Goal: Information Seeking & Learning: Learn about a topic

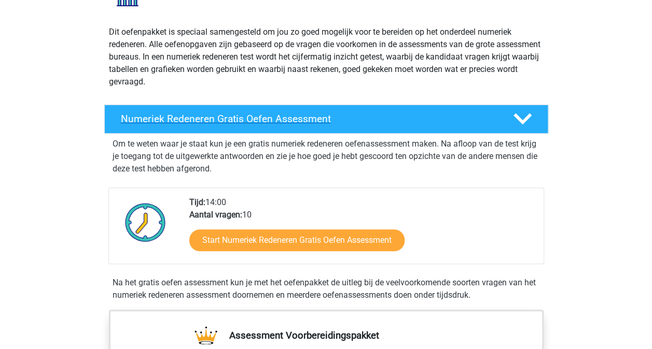
scroll to position [156, 0]
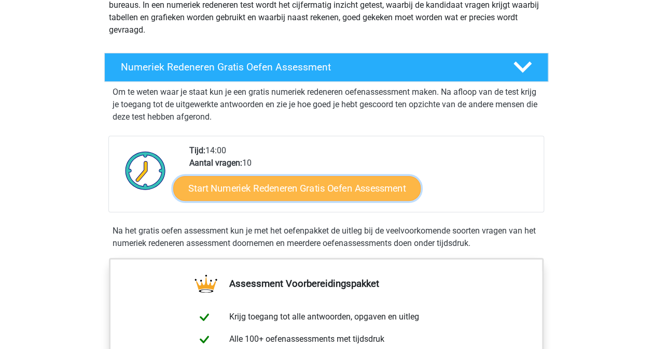
click at [331, 189] on link "Start Numeriek Redeneren Gratis Oefen Assessment" at bounding box center [296, 188] width 247 height 25
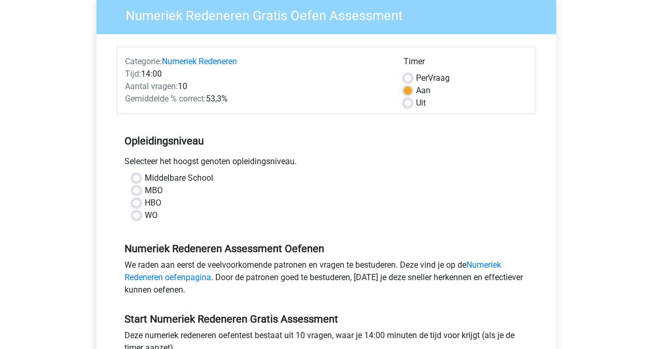
scroll to position [104, 0]
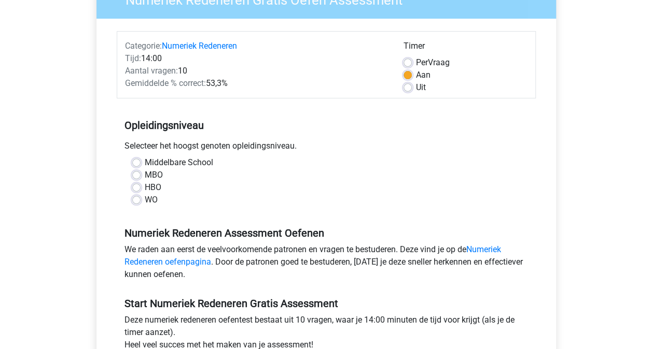
click at [145, 187] on label "HBO" at bounding box center [153, 187] width 17 height 12
click at [137, 187] on input "HBO" at bounding box center [136, 186] width 8 height 10
radio input "true"
click at [145, 173] on label "MBO" at bounding box center [154, 175] width 18 height 12
click at [139, 173] on input "MBO" at bounding box center [136, 174] width 8 height 10
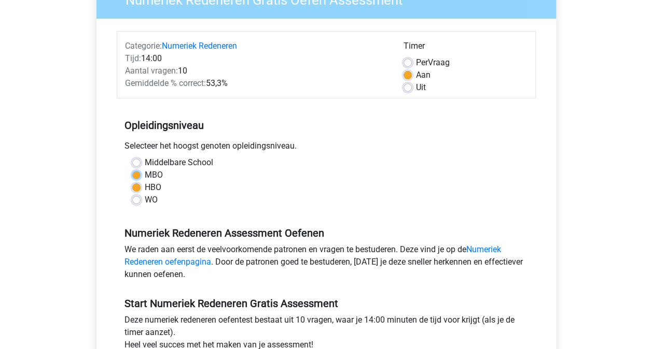
radio input "true"
click at [145, 186] on label "HBO" at bounding box center [153, 187] width 17 height 12
click at [135, 186] on input "HBO" at bounding box center [136, 186] width 8 height 10
radio input "true"
click at [493, 247] on link "Numeriek Redeneren oefenpagina" at bounding box center [312, 256] width 376 height 22
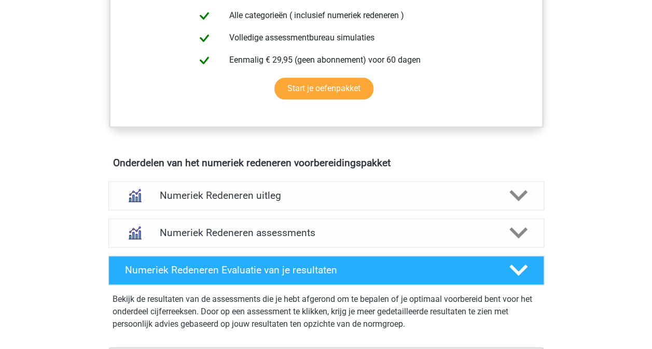
scroll to position [518, 0]
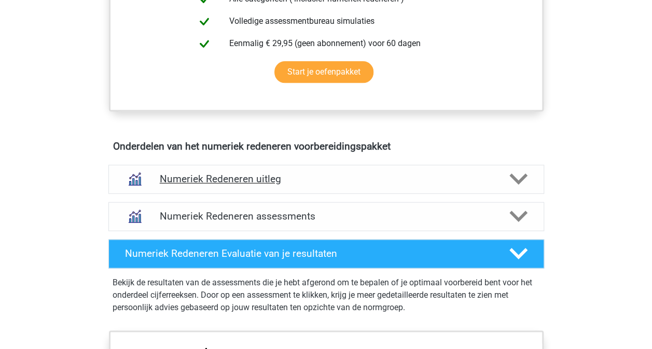
click at [484, 179] on h4 "Numeriek Redeneren uitleg" at bounding box center [326, 179] width 333 height 12
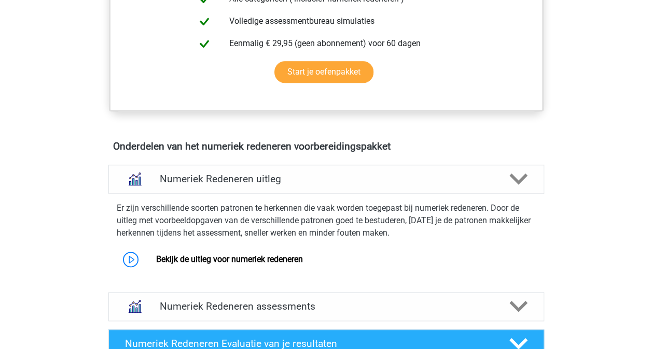
scroll to position [570, 0]
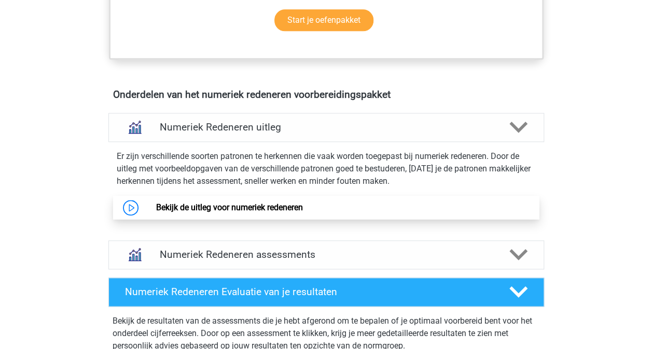
click at [284, 205] on link "Bekijk de uitleg voor numeriek redeneren" at bounding box center [229, 208] width 147 height 10
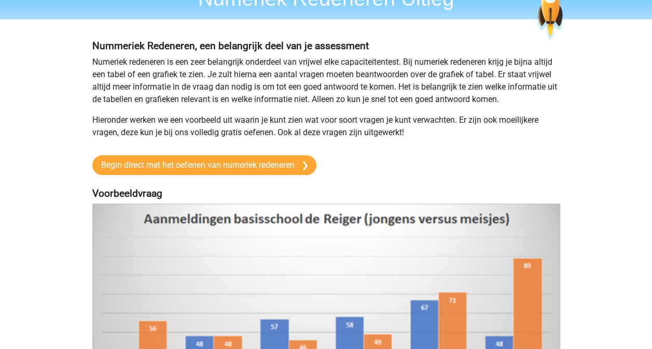
scroll to position [52, 0]
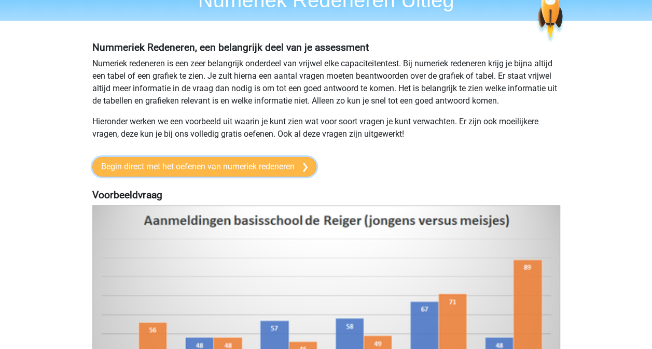
click at [262, 165] on link "Begin direct met het oefenen van numeriek redeneren" at bounding box center [204, 167] width 224 height 20
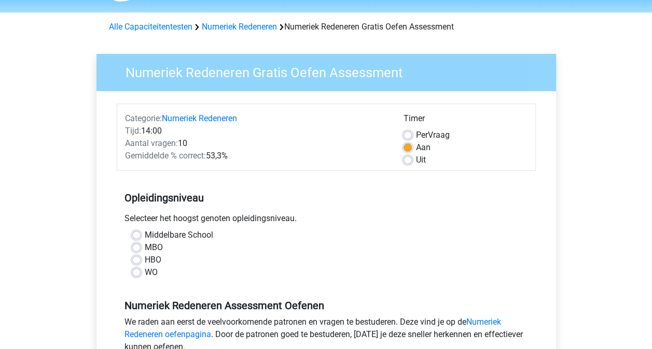
scroll to position [52, 0]
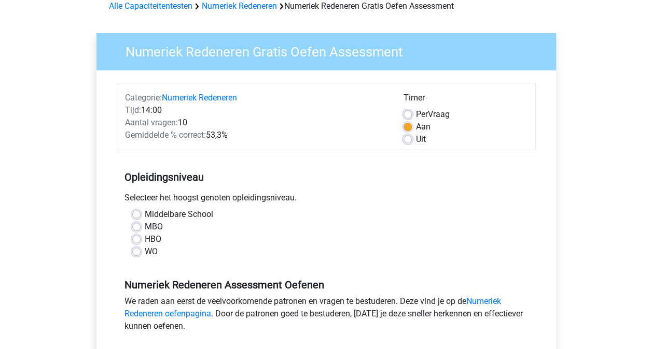
click at [145, 241] on label "HBO" at bounding box center [153, 239] width 17 height 12
click at [137, 241] on input "HBO" at bounding box center [136, 238] width 8 height 10
radio input "true"
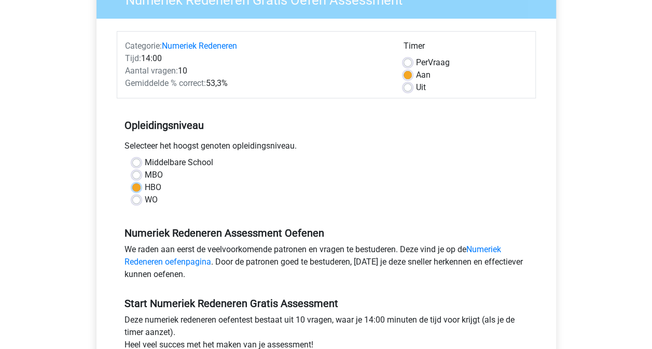
scroll to position [156, 0]
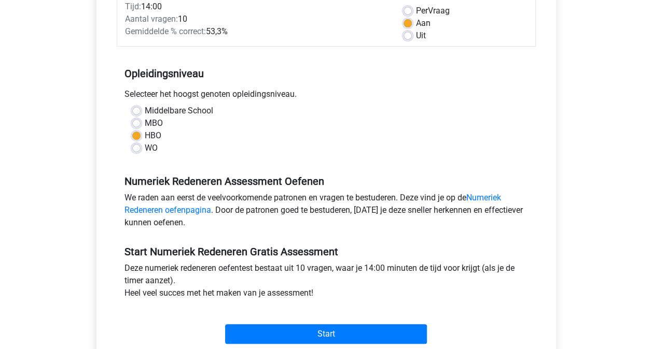
click at [145, 123] on label "MBO" at bounding box center [154, 123] width 18 height 12
click at [138, 123] on input "MBO" at bounding box center [136, 122] width 8 height 10
radio input "true"
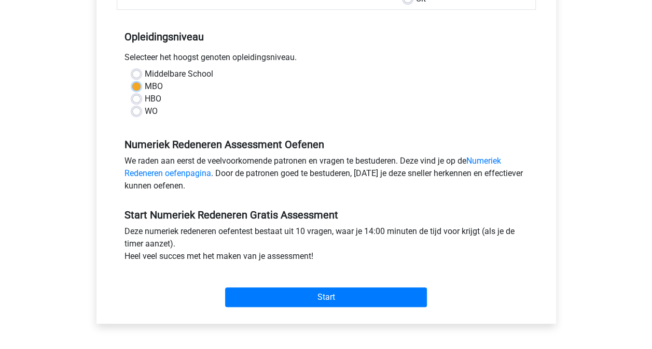
scroll to position [207, 0]
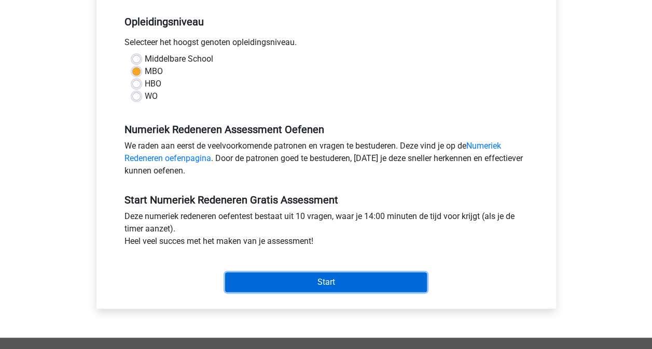
click at [313, 285] on input "Start" at bounding box center [326, 283] width 202 height 20
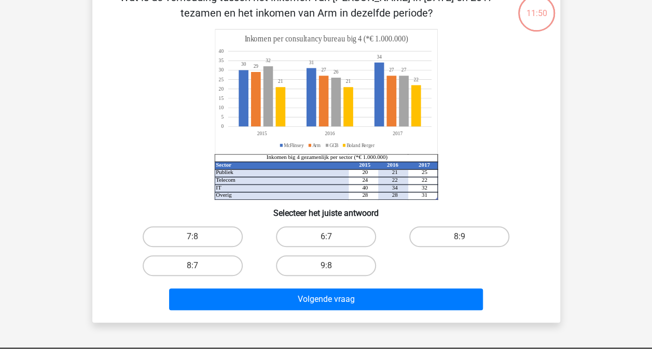
scroll to position [52, 0]
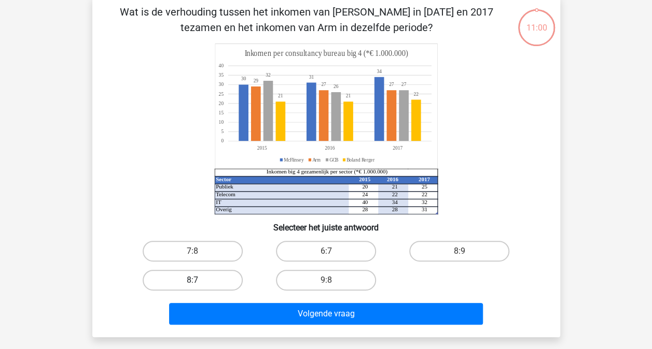
click at [210, 279] on label "8:7" at bounding box center [193, 280] width 100 height 21
click at [199, 280] on input "8:7" at bounding box center [195, 283] width 7 height 7
radio input "true"
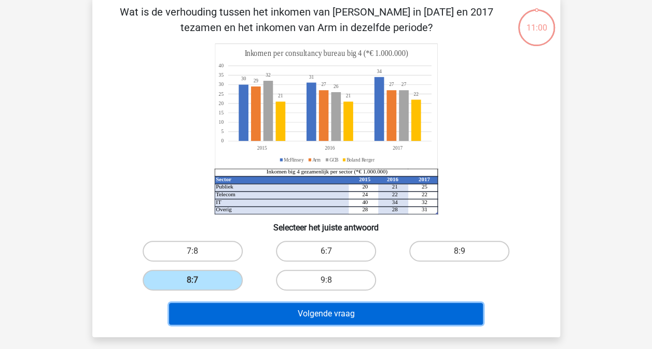
click at [381, 317] on button "Volgende vraag" at bounding box center [326, 314] width 314 height 22
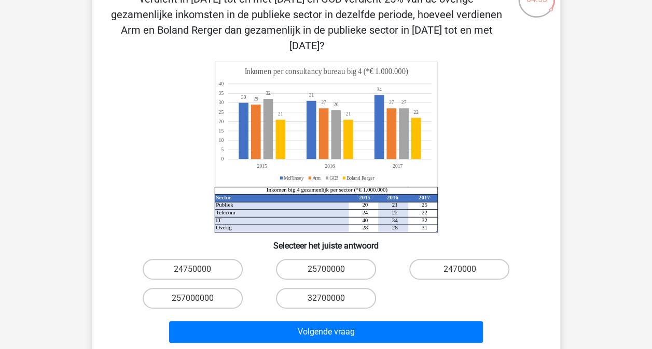
scroll to position [104, 0]
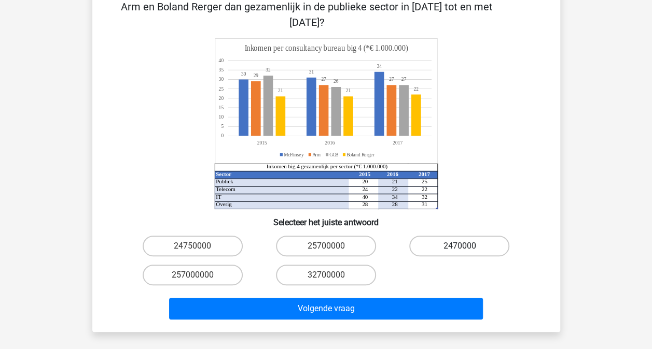
click at [479, 236] on label "2470000" at bounding box center [459, 246] width 100 height 21
click at [466, 246] on input "2470000" at bounding box center [462, 249] width 7 height 7
radio input "true"
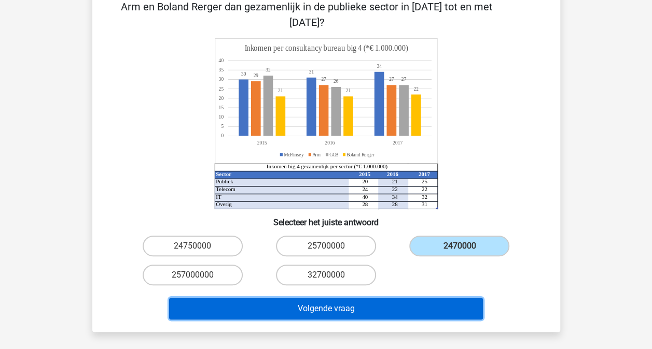
click at [366, 300] on button "Volgende vraag" at bounding box center [326, 309] width 314 height 22
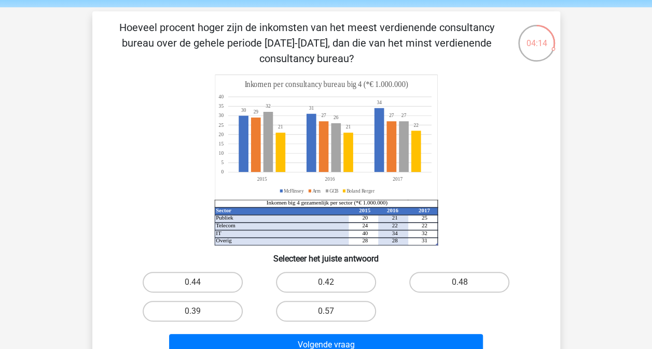
scroll to position [52, 0]
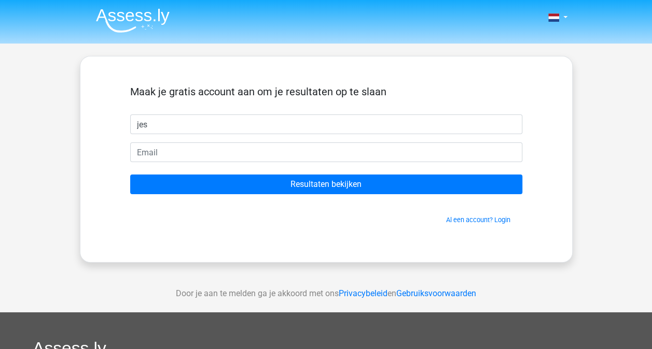
type input "jes"
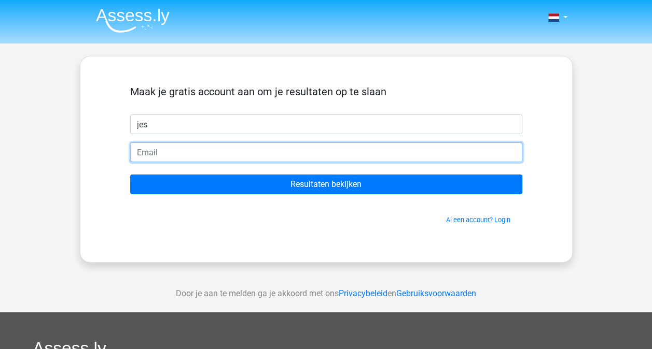
click at [144, 151] on input "email" at bounding box center [326, 153] width 392 height 20
drag, startPoint x: 275, startPoint y: 150, endPoint x: 189, endPoint y: 145, distance: 86.3
click at [189, 145] on input "[EMAIL_ADDRESS][DOMAIN_NAME]" at bounding box center [326, 153] width 392 height 20
click at [275, 150] on input "JESSICABEVAART@HOTMAIL.COM" at bounding box center [326, 153] width 392 height 20
drag, startPoint x: 275, startPoint y: 150, endPoint x: 103, endPoint y: 153, distance: 172.1
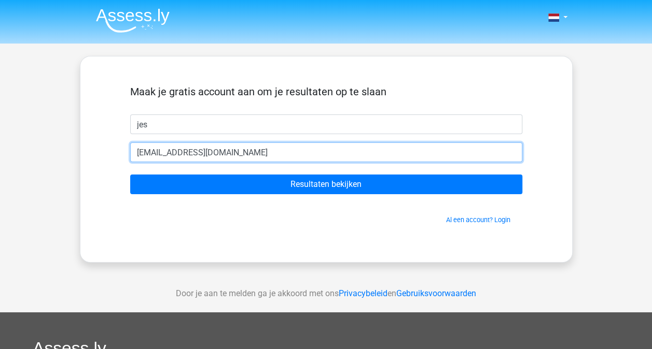
click at [103, 153] on div "Maak je gratis account aan om je resultaten op te slaan jes JESSICABEVAART@HOTM…" at bounding box center [326, 159] width 493 height 207
paste input "jessicavdpols@gmail.com"
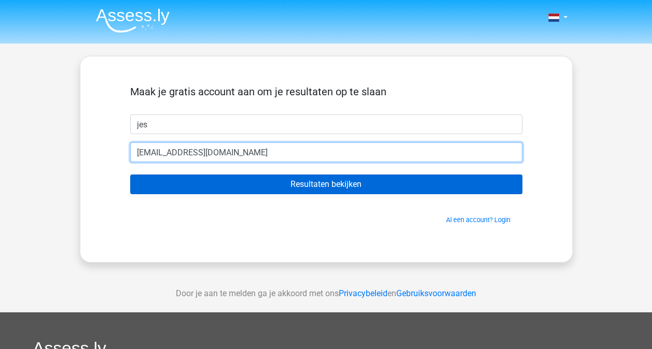
type input "jessicavdpols@gmail.com"
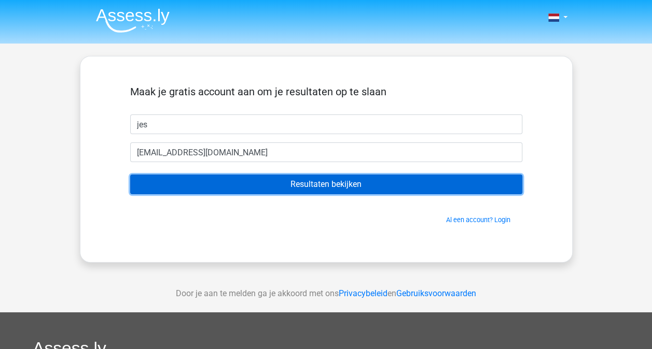
click at [349, 186] on input "Resultaten bekijken" at bounding box center [326, 185] width 392 height 20
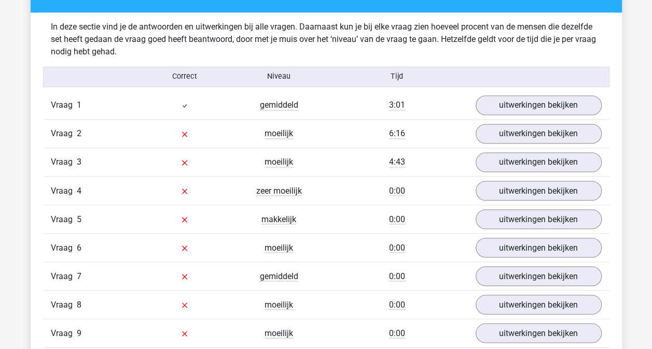
scroll to position [778, 0]
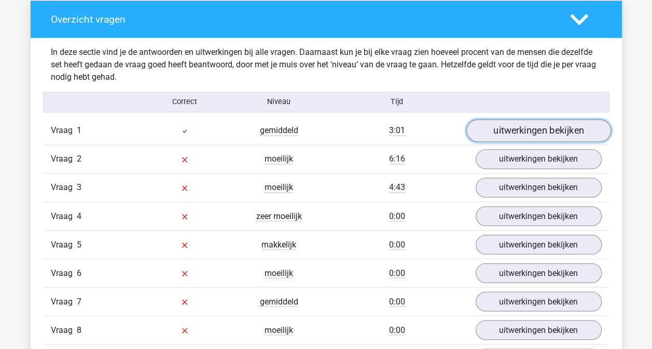
click at [557, 130] on link "uitwerkingen bekijken" at bounding box center [538, 130] width 145 height 23
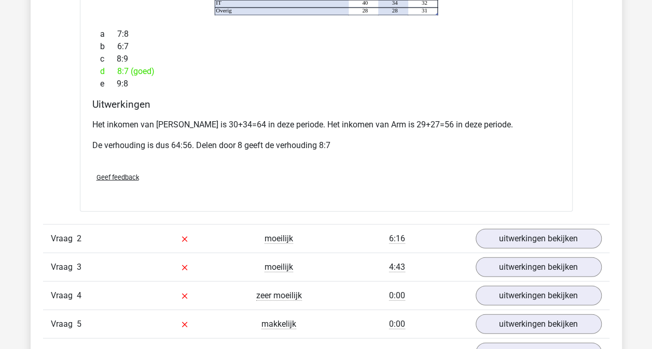
scroll to position [1141, 0]
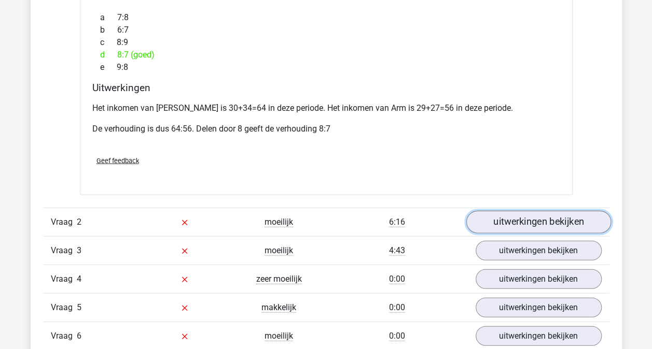
click at [538, 215] on link "uitwerkingen bekijken" at bounding box center [538, 222] width 145 height 23
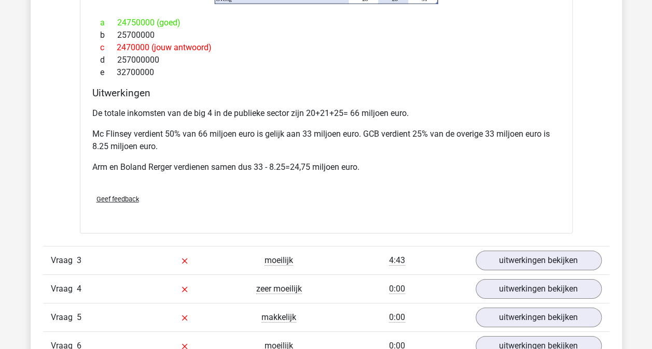
scroll to position [1607, 0]
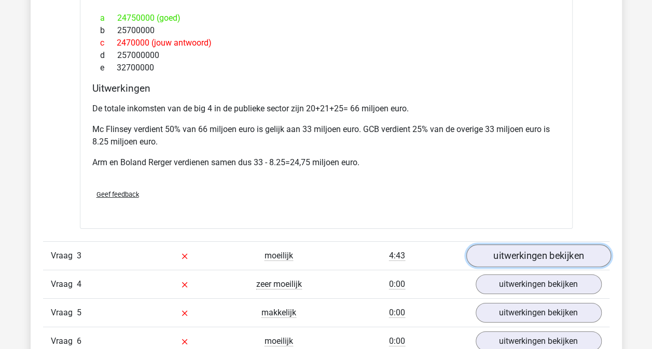
click at [507, 245] on link "uitwerkingen bekijken" at bounding box center [538, 256] width 145 height 23
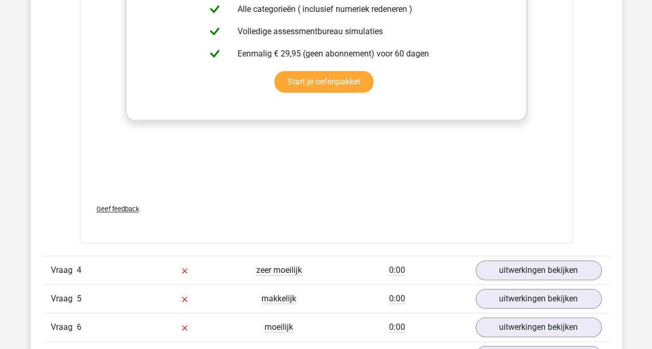
scroll to position [2333, 0]
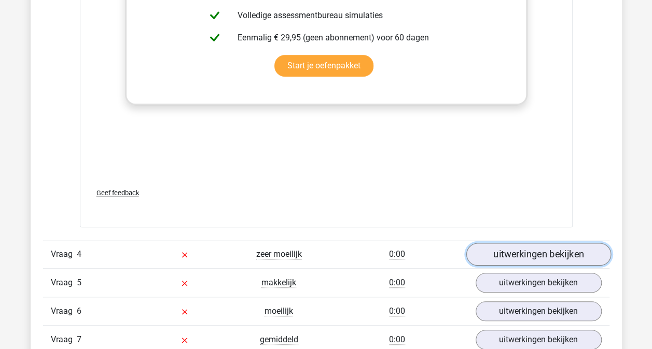
click at [517, 244] on link "uitwerkingen bekijken" at bounding box center [538, 255] width 145 height 23
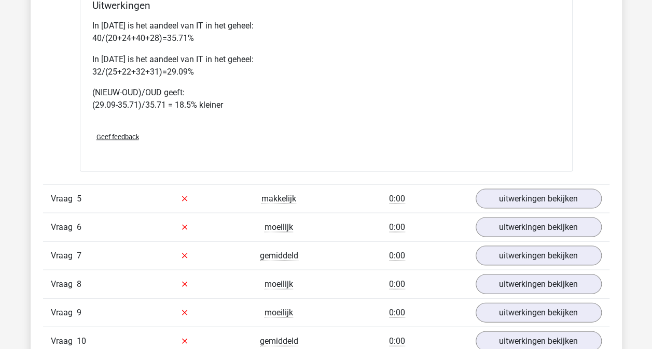
scroll to position [2903, 0]
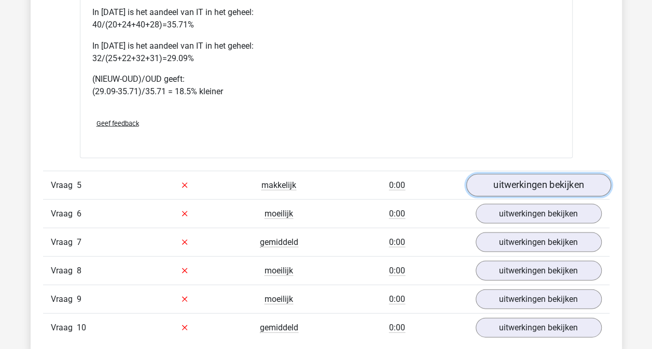
click at [523, 174] on link "uitwerkingen bekijken" at bounding box center [538, 185] width 145 height 23
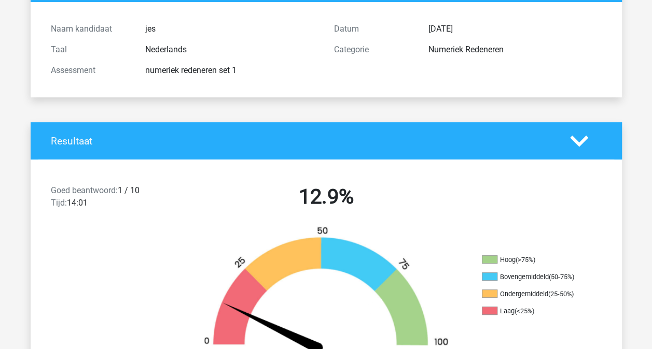
scroll to position [0, 0]
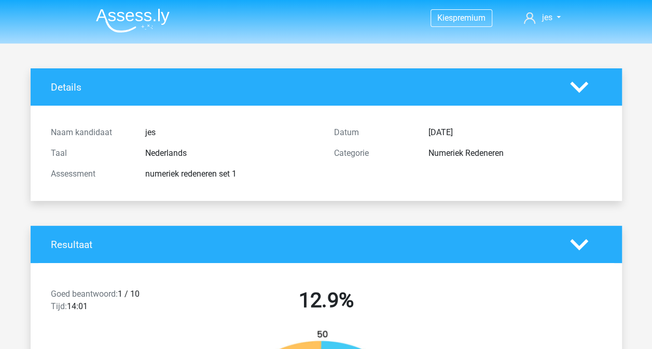
click at [69, 84] on h4 "Details" at bounding box center [302, 87] width 503 height 12
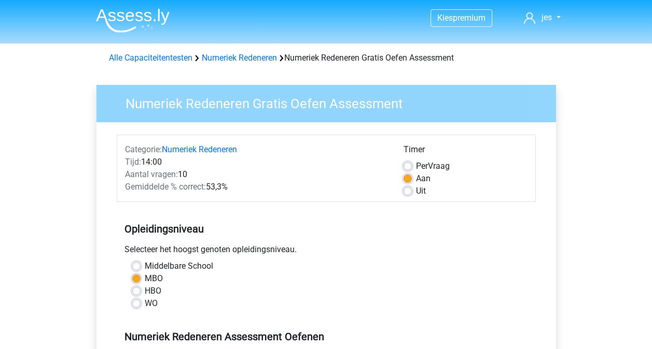
scroll to position [207, 0]
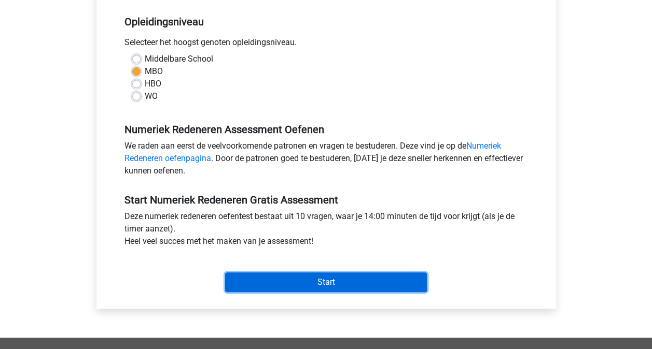
click at [356, 282] on input "Start" at bounding box center [326, 283] width 202 height 20
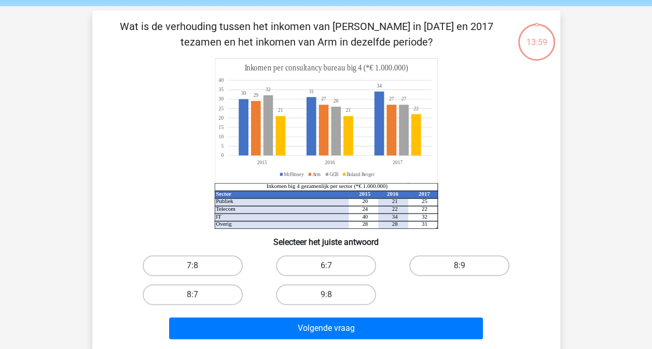
scroll to position [52, 0]
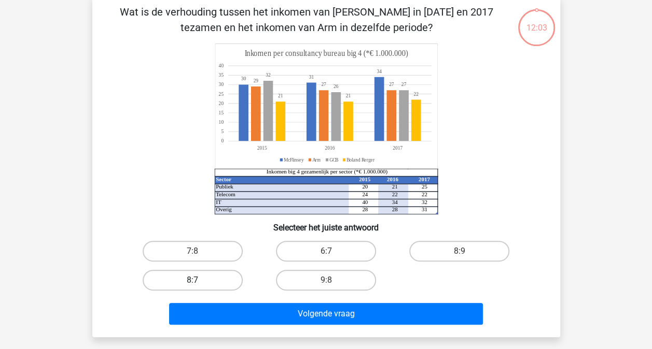
click at [182, 284] on label "8:7" at bounding box center [193, 280] width 100 height 21
click at [192, 284] on input "8:7" at bounding box center [195, 283] width 7 height 7
radio input "true"
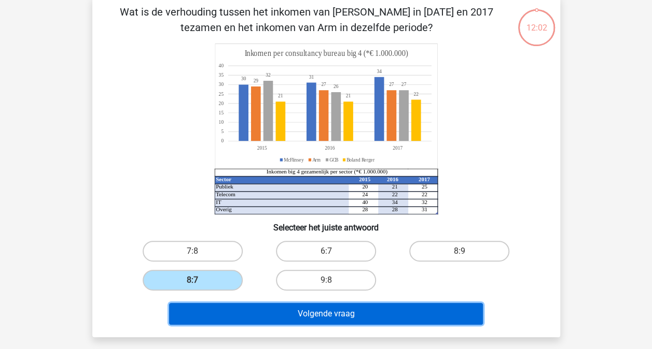
click at [333, 308] on button "Volgende vraag" at bounding box center [326, 314] width 314 height 22
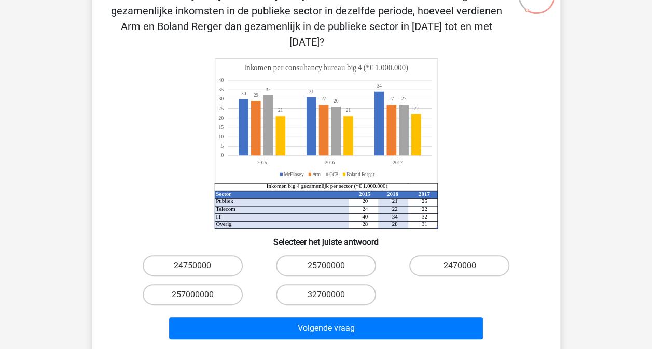
scroll to position [100, 0]
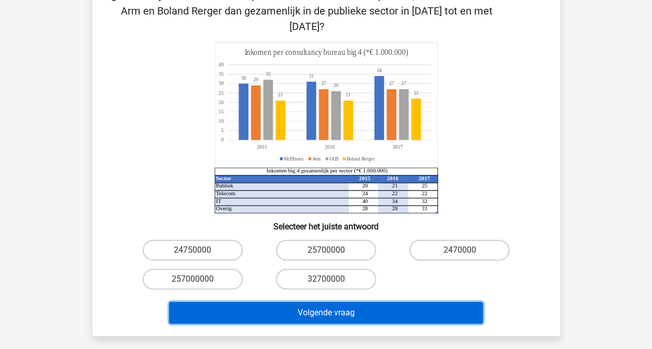
click at [333, 302] on button "Volgende vraag" at bounding box center [326, 313] width 314 height 22
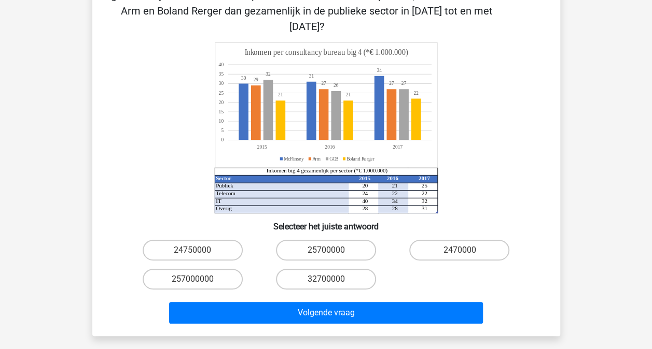
click at [202, 236] on div "24750000" at bounding box center [192, 250] width 133 height 29
click at [215, 240] on label "24750000" at bounding box center [193, 250] width 100 height 21
click at [199, 250] on input "24750000" at bounding box center [195, 253] width 7 height 7
radio input "true"
click at [215, 269] on label "257000000" at bounding box center [193, 279] width 100 height 21
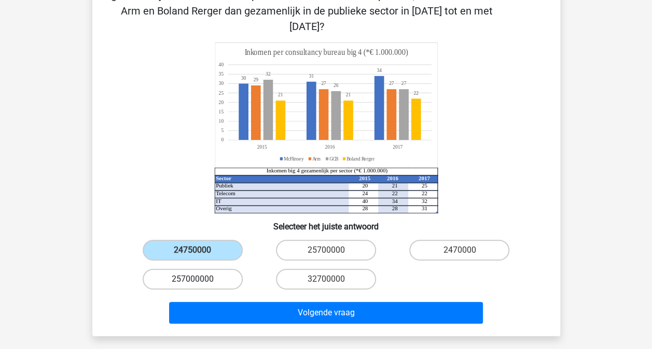
click at [199, 279] on input "257000000" at bounding box center [195, 282] width 7 height 7
radio input "true"
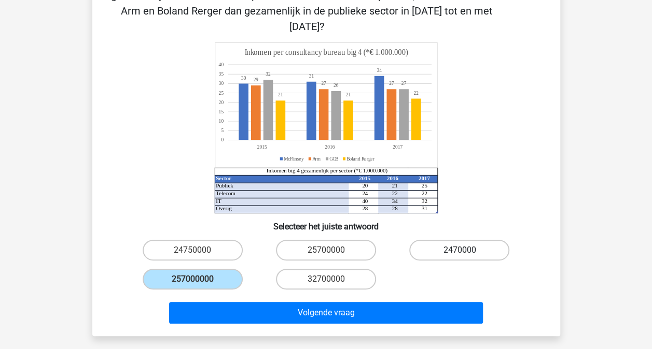
click at [452, 240] on label "2470000" at bounding box center [459, 250] width 100 height 21
click at [459, 250] on input "2470000" at bounding box center [462, 253] width 7 height 7
radio input "true"
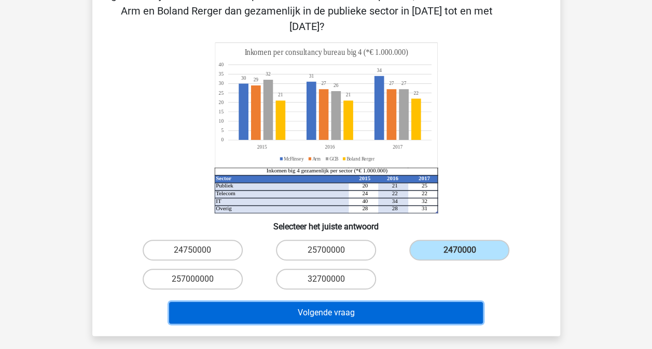
click at [385, 302] on button "Volgende vraag" at bounding box center [326, 313] width 314 height 22
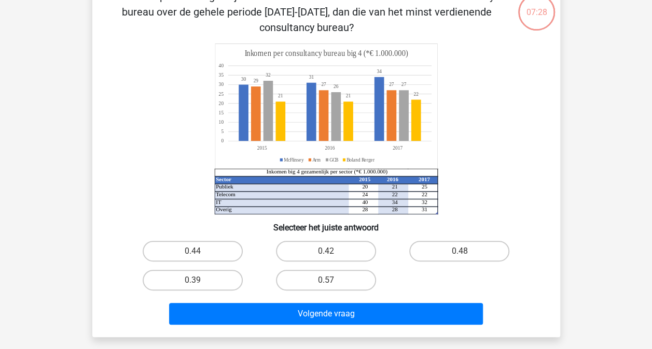
scroll to position [48, 0]
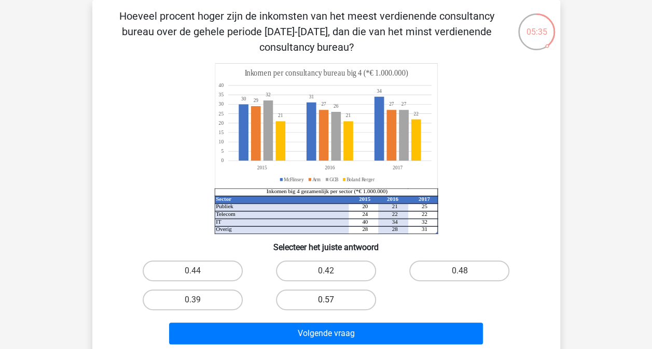
click at [350, 298] on label "0.57" at bounding box center [326, 300] width 100 height 21
click at [332, 300] on input "0.57" at bounding box center [329, 303] width 7 height 7
radio input "true"
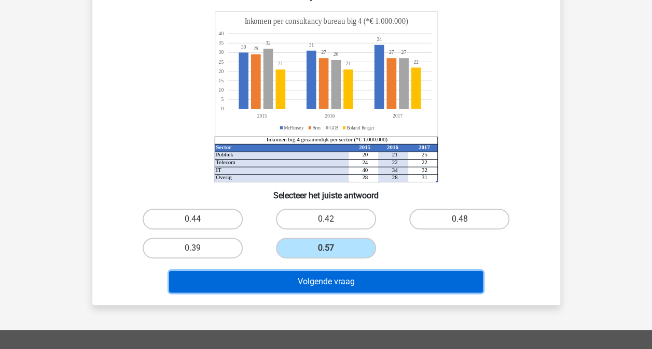
click at [383, 282] on button "Volgende vraag" at bounding box center [326, 282] width 314 height 22
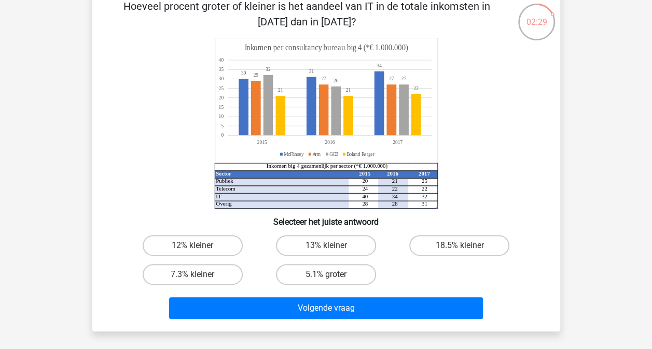
scroll to position [104, 0]
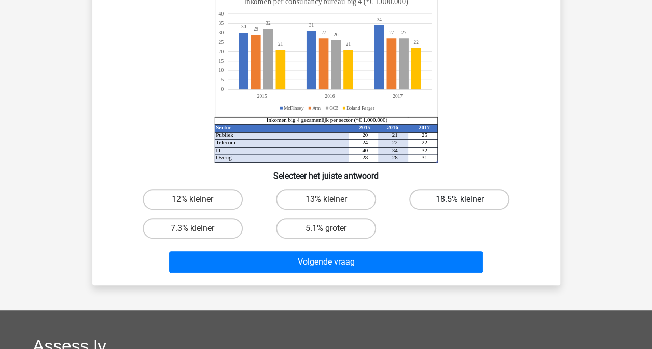
click at [451, 204] on label "18.5% kleiner" at bounding box center [459, 199] width 100 height 21
click at [459, 204] on input "18.5% kleiner" at bounding box center [462, 203] width 7 height 7
radio input "true"
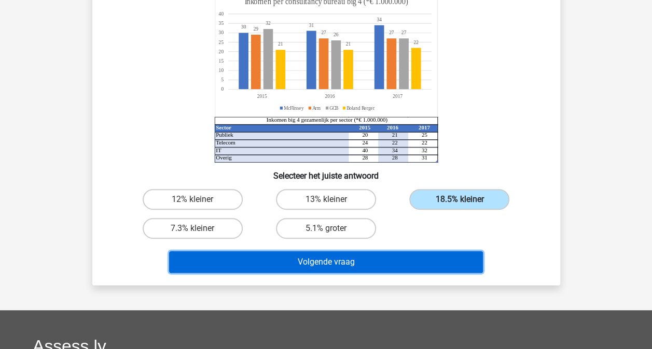
click at [350, 255] on button "Volgende vraag" at bounding box center [326, 262] width 314 height 22
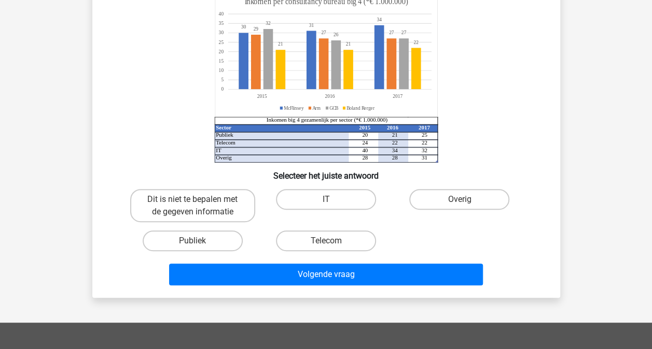
scroll to position [48, 0]
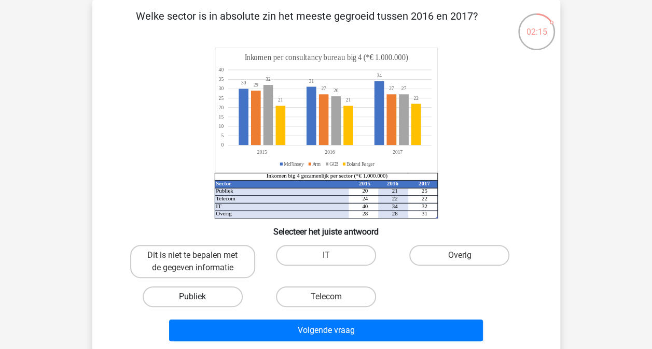
click at [182, 302] on label "Publiek" at bounding box center [193, 297] width 100 height 21
click at [192, 302] on input "Publiek" at bounding box center [195, 300] width 7 height 7
radio input "true"
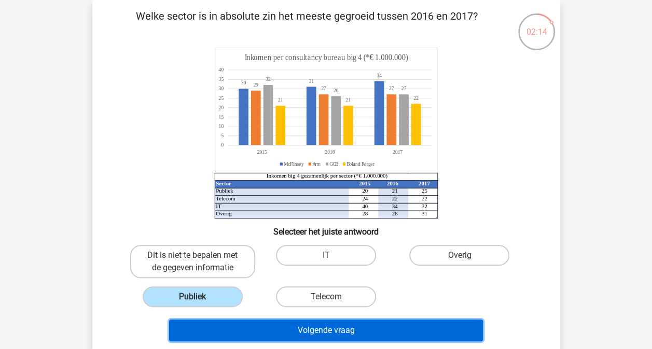
click at [328, 331] on button "Volgende vraag" at bounding box center [326, 331] width 314 height 22
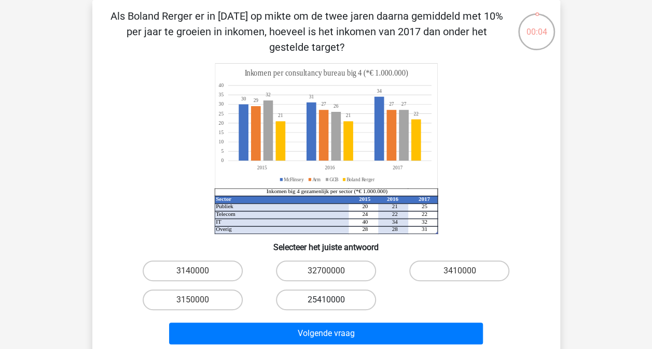
click at [320, 305] on label "25410000" at bounding box center [326, 300] width 100 height 21
click at [326, 305] on input "25410000" at bounding box center [329, 303] width 7 height 7
radio input "true"
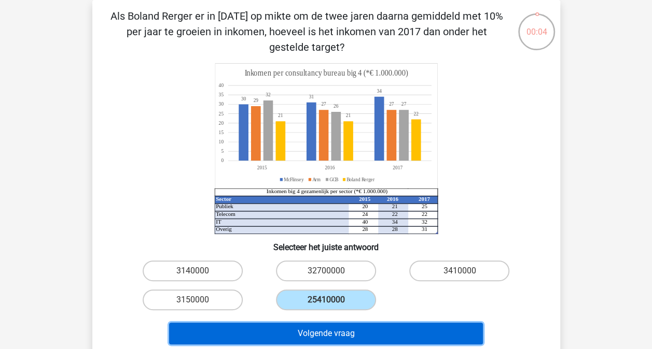
click at [365, 333] on button "Volgende vraag" at bounding box center [326, 334] width 314 height 22
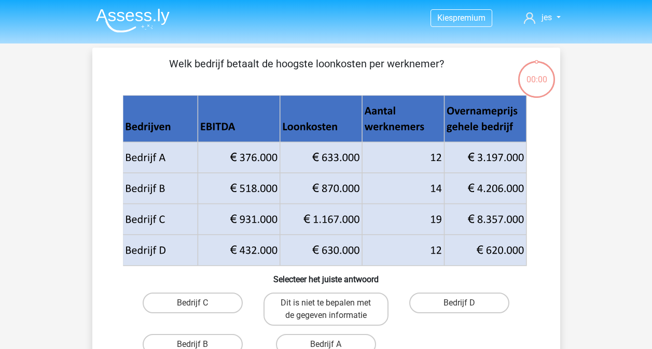
scroll to position [48, 0]
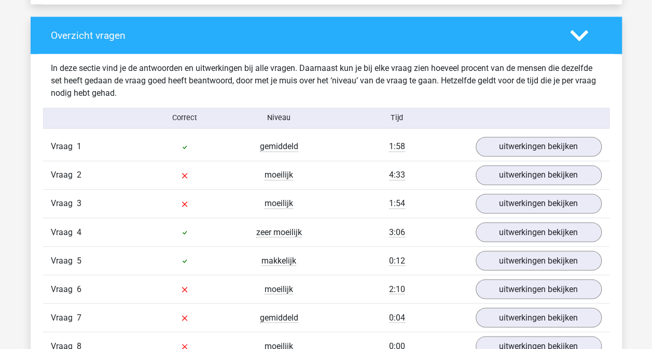
scroll to position [778, 0]
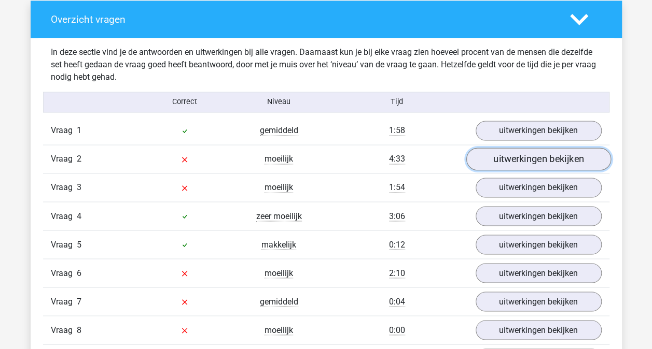
click at [539, 159] on link "uitwerkingen bekijken" at bounding box center [538, 159] width 145 height 23
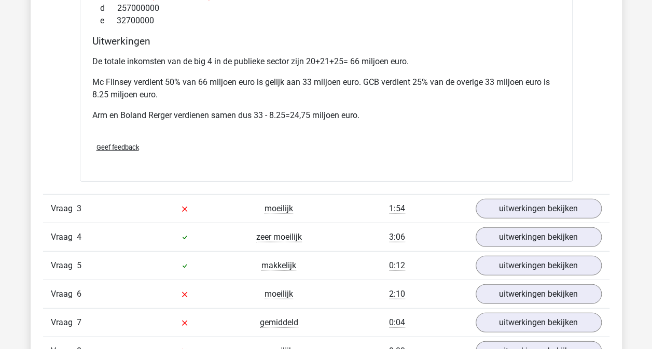
scroll to position [1244, 0]
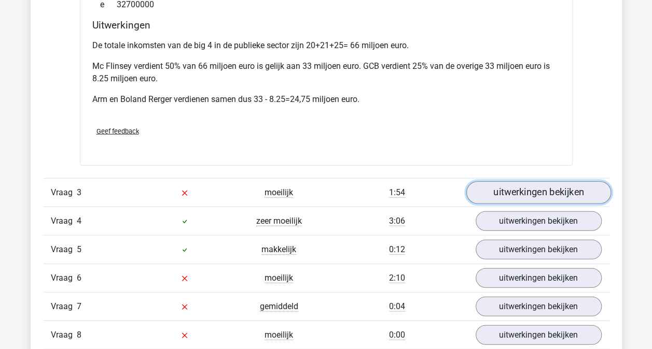
click at [516, 192] on link "uitwerkingen bekijken" at bounding box center [538, 192] width 145 height 23
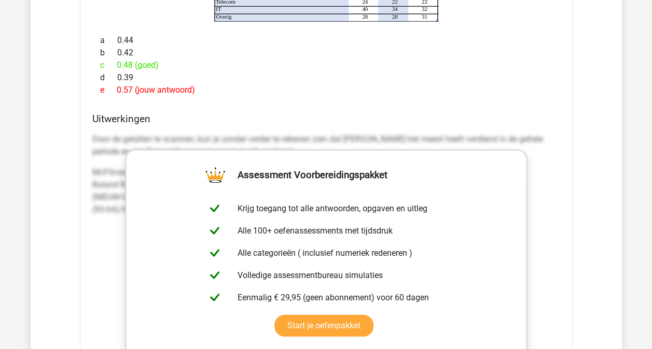
scroll to position [1659, 0]
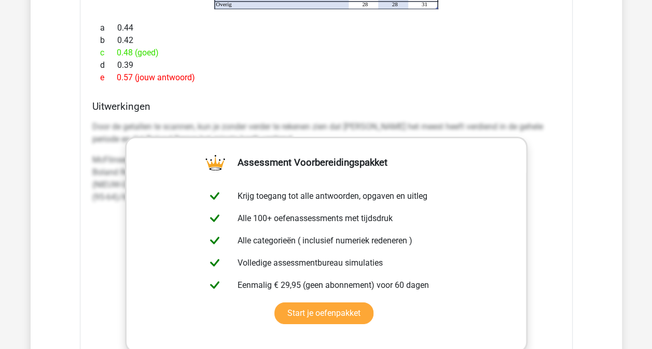
click at [113, 125] on p "Door de getallen te scannen, kun je zonder verder te rekenen zien dat [PERSON_N…" at bounding box center [326, 133] width 468 height 25
drag, startPoint x: 113, startPoint y: 125, endPoint x: 233, endPoint y: 109, distance: 121.4
click at [233, 109] on div "Uitwerkingen Door de getallen te scannen, kun je zonder verder te rekenen zien …" at bounding box center [326, 264] width 476 height 327
drag, startPoint x: 233, startPoint y: 109, endPoint x: 293, endPoint y: 100, distance: 60.9
click at [293, 101] on h4 "Uitwerkingen" at bounding box center [326, 107] width 468 height 12
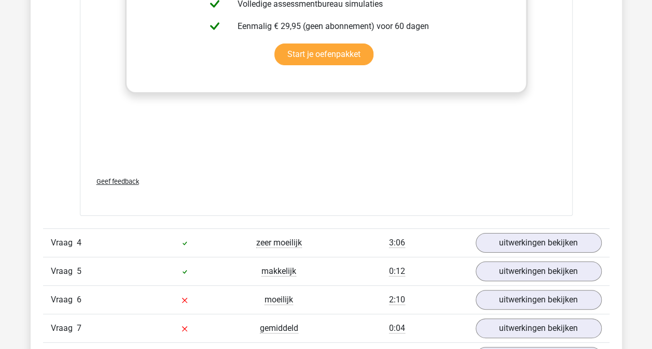
scroll to position [1970, 0]
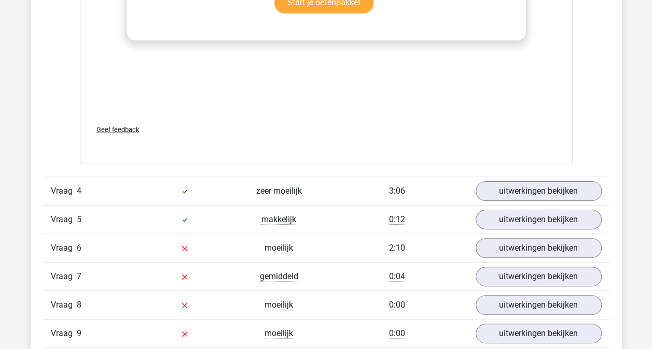
click at [533, 177] on div "Vraag 4 zeer moeilijk 3:06 uitwerkingen bekijken" at bounding box center [326, 191] width 566 height 29
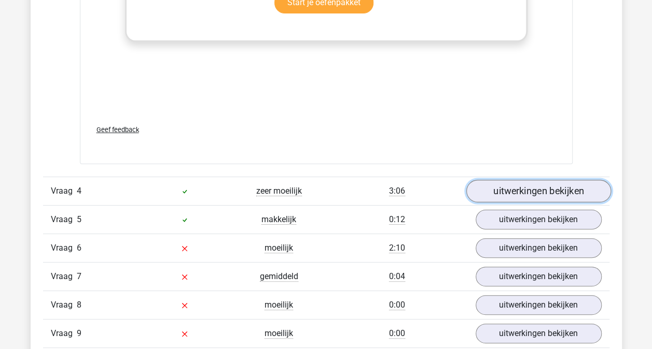
click at [538, 184] on link "uitwerkingen bekijken" at bounding box center [538, 191] width 145 height 23
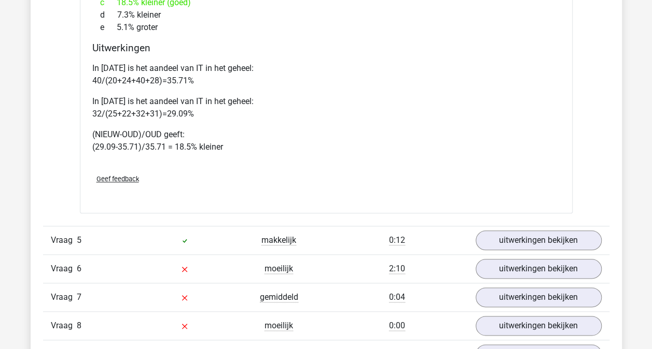
scroll to position [2437, 0]
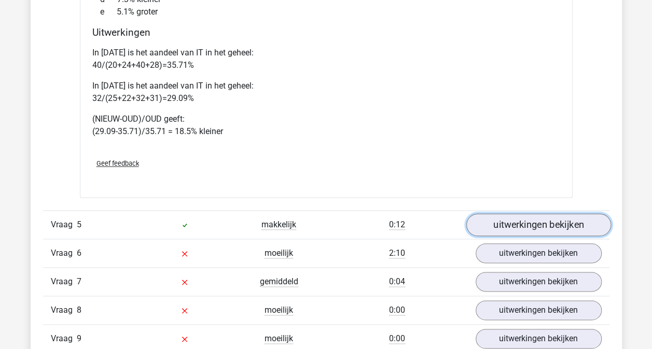
click at [509, 219] on link "uitwerkingen bekijken" at bounding box center [538, 225] width 145 height 23
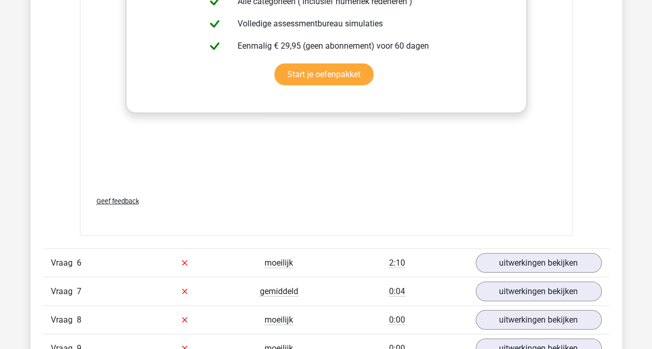
scroll to position [3266, 0]
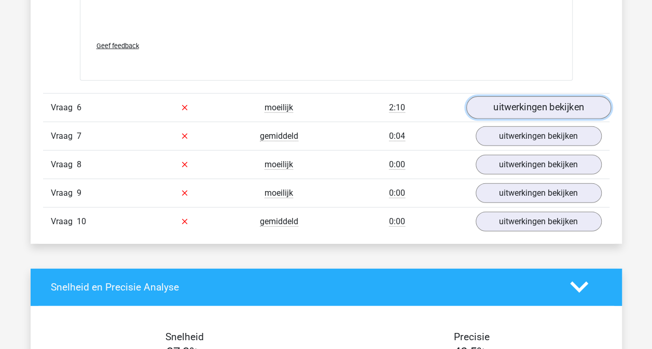
click at [540, 97] on link "uitwerkingen bekijken" at bounding box center [538, 107] width 145 height 23
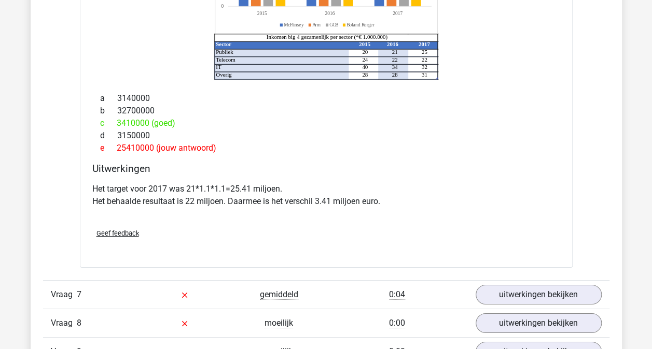
scroll to position [3577, 0]
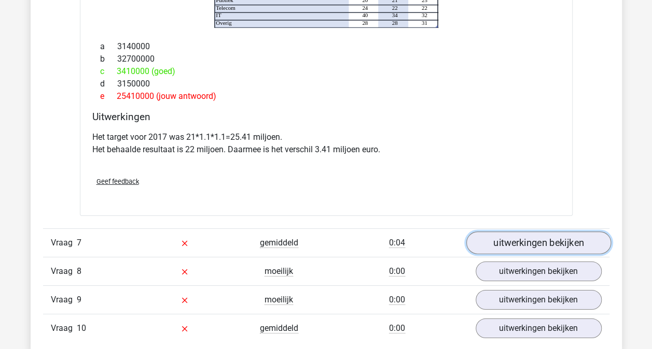
click at [504, 237] on link "uitwerkingen bekijken" at bounding box center [538, 243] width 145 height 23
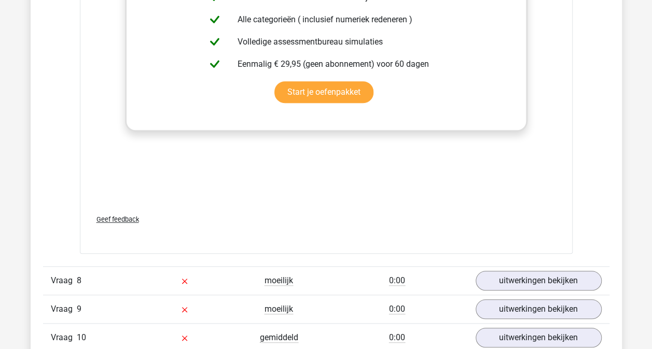
scroll to position [4355, 0]
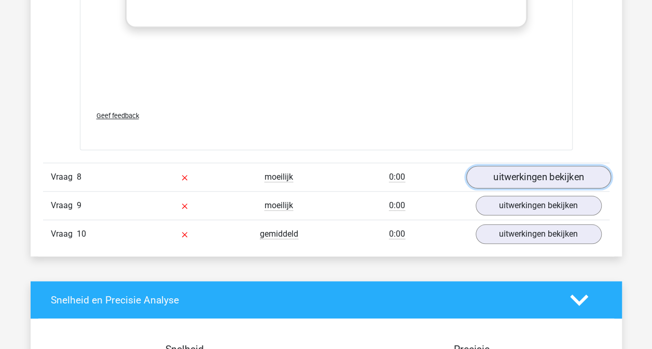
click at [526, 175] on link "uitwerkingen bekijken" at bounding box center [538, 177] width 145 height 23
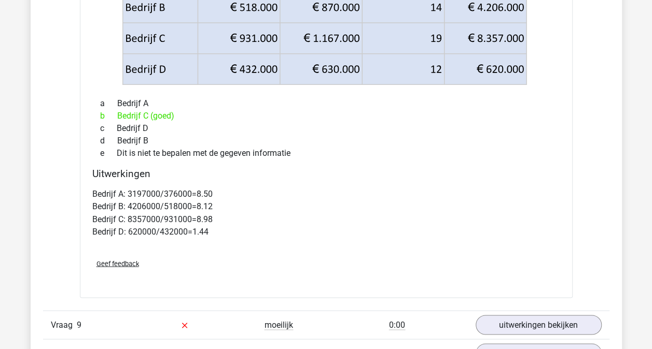
scroll to position [4770, 0]
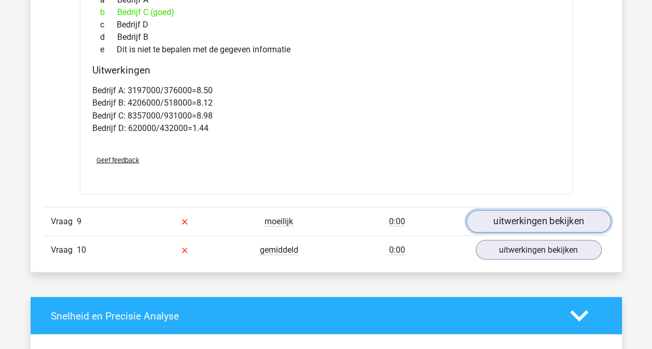
click at [521, 213] on link "uitwerkingen bekijken" at bounding box center [538, 221] width 145 height 23
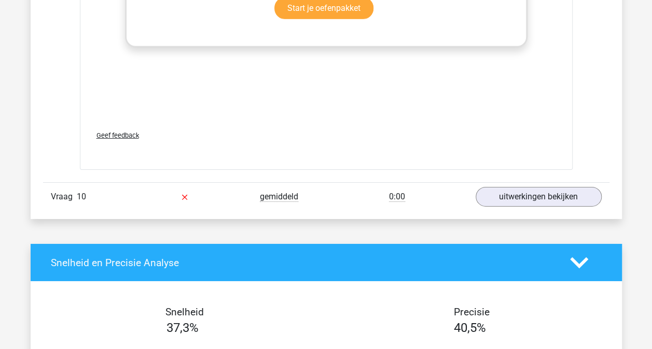
scroll to position [5547, 0]
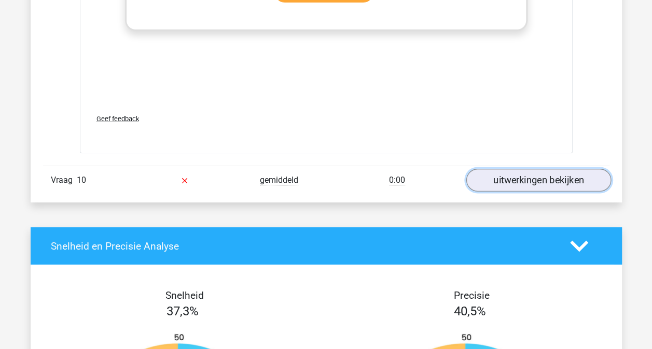
click at [510, 179] on link "uitwerkingen bekijken" at bounding box center [538, 181] width 145 height 23
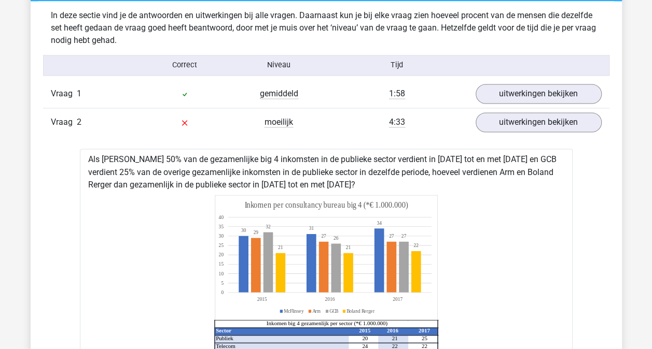
scroll to position [830, 0]
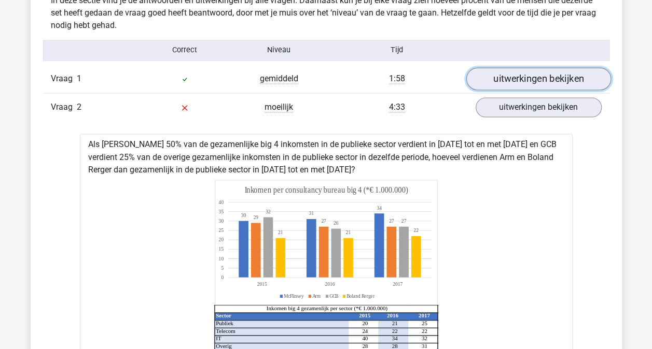
click at [583, 77] on link "uitwerkingen bekijken" at bounding box center [538, 78] width 145 height 23
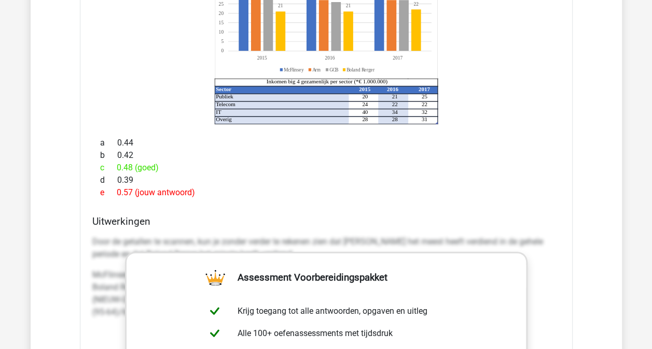
scroll to position [2022, 0]
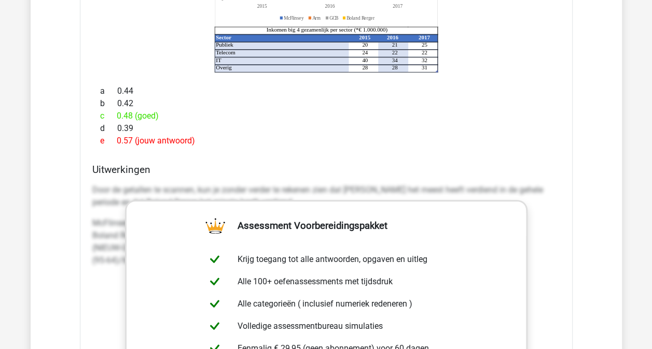
click at [116, 184] on p "Door de getallen te scannen, kun je zonder verder te rekenen zien dat McFlinsey…" at bounding box center [326, 196] width 468 height 25
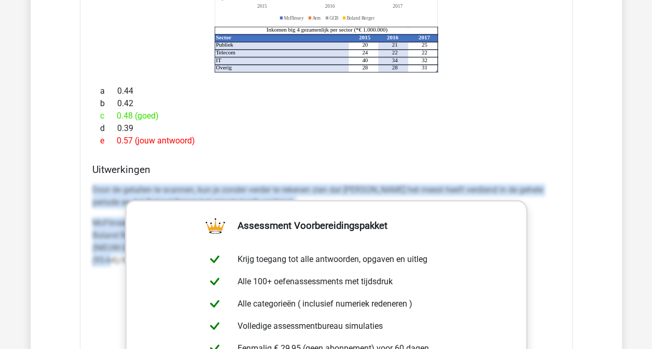
drag, startPoint x: 91, startPoint y: 171, endPoint x: 113, endPoint y: 248, distance: 79.6
click at [113, 248] on div "Uitwerkingen Door de getallen te scannen, kun je zonder verder te rekenen zien …" at bounding box center [326, 327] width 476 height 327
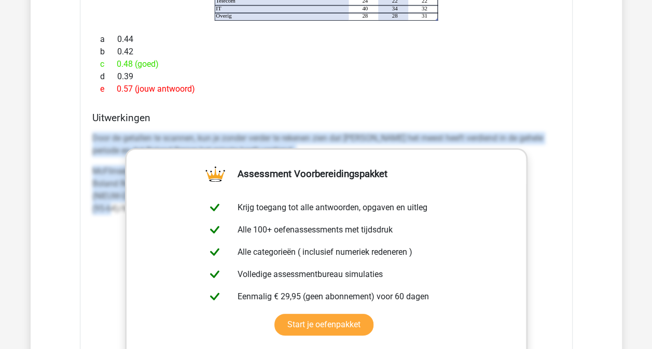
click at [113, 248] on div "Door de getallen te scannen, kun je zonder verder te rekenen zien dat McFlinsey…" at bounding box center [326, 283] width 468 height 311
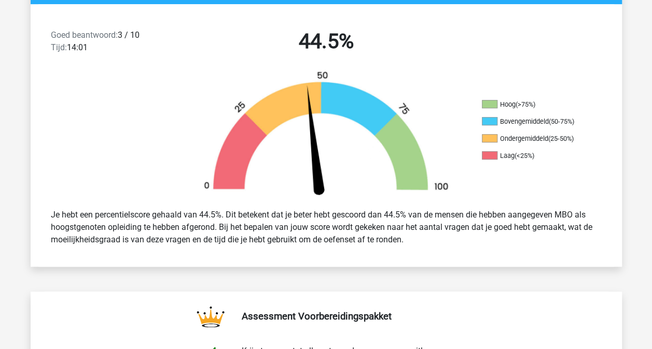
scroll to position [52, 0]
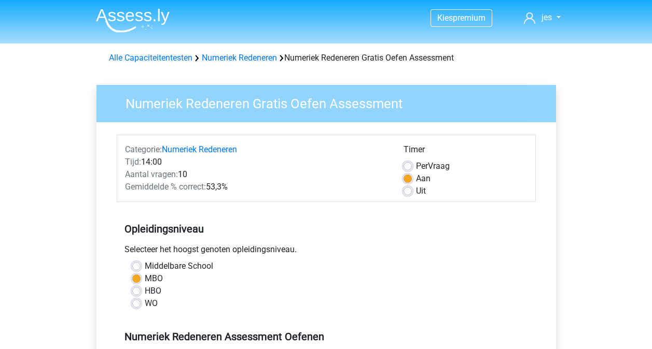
scroll to position [207, 0]
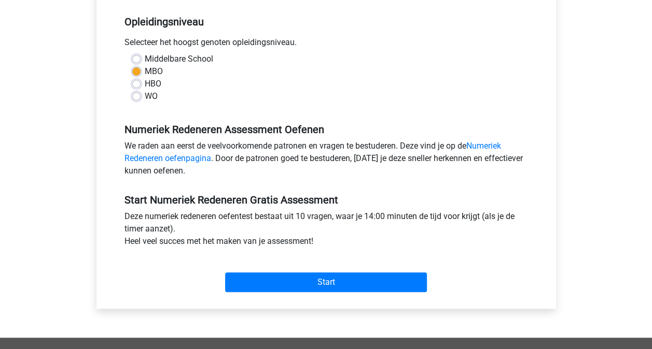
click at [149, 59] on label "Middelbare School" at bounding box center [179, 59] width 68 height 12
click at [141, 59] on input "Middelbare School" at bounding box center [136, 58] width 8 height 10
radio input "true"
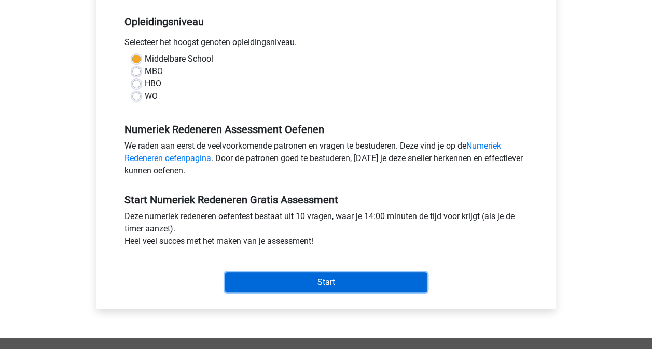
click at [331, 281] on input "Start" at bounding box center [326, 283] width 202 height 20
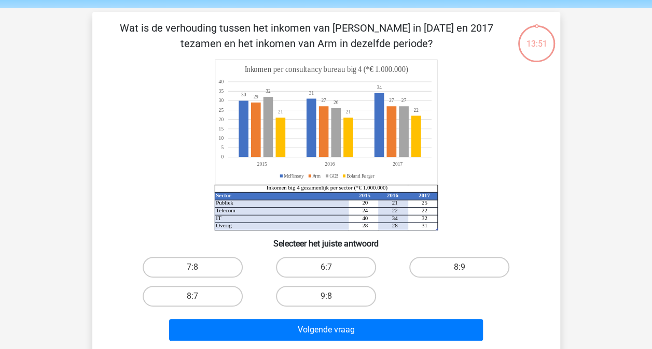
scroll to position [52, 0]
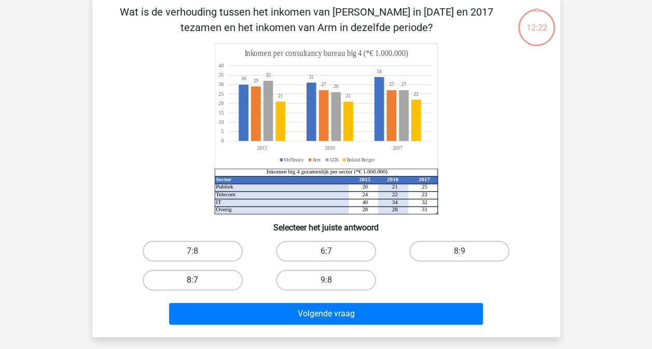
click at [165, 275] on label "8:7" at bounding box center [193, 280] width 100 height 21
click at [192, 280] on input "8:7" at bounding box center [195, 283] width 7 height 7
radio input "true"
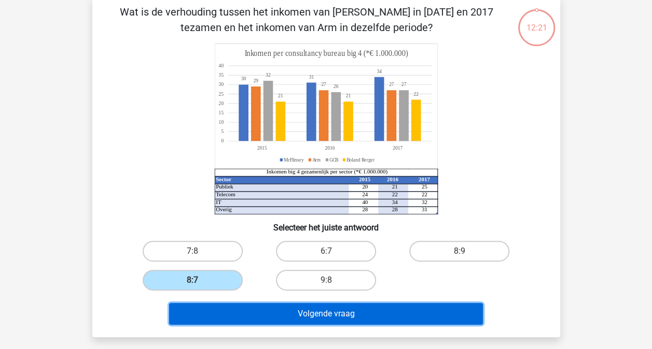
drag, startPoint x: 333, startPoint y: 314, endPoint x: 339, endPoint y: 321, distance: 9.6
click at [333, 314] on button "Volgende vraag" at bounding box center [326, 314] width 314 height 22
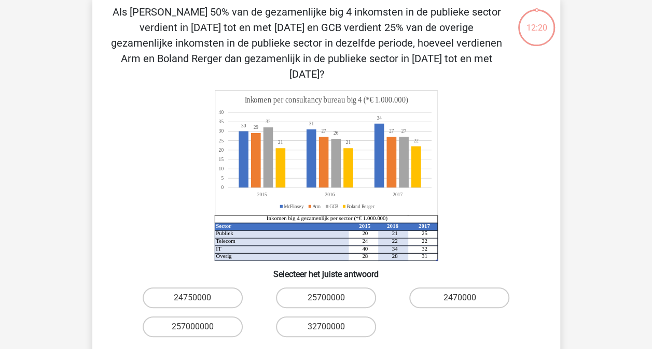
scroll to position [48, 0]
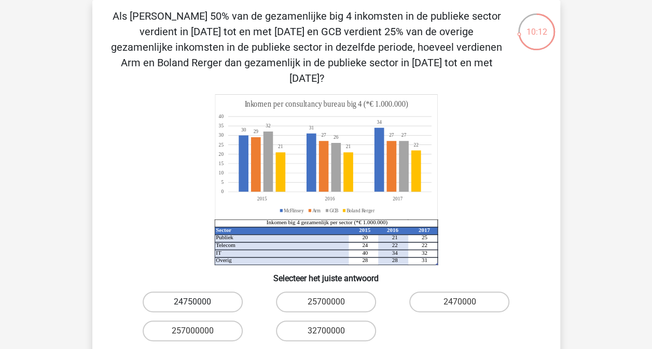
click at [184, 292] on label "24750000" at bounding box center [193, 302] width 100 height 21
click at [192, 302] on input "24750000" at bounding box center [195, 305] width 7 height 7
radio input "true"
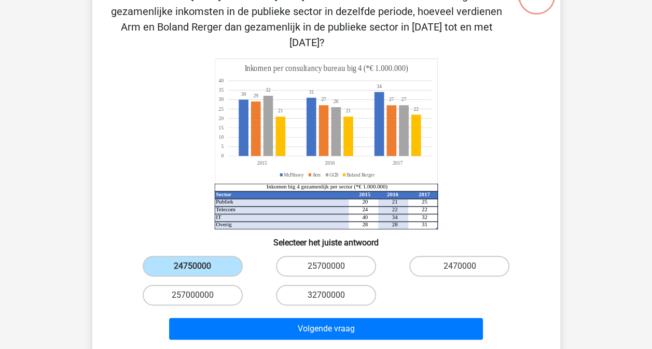
scroll to position [100, 0]
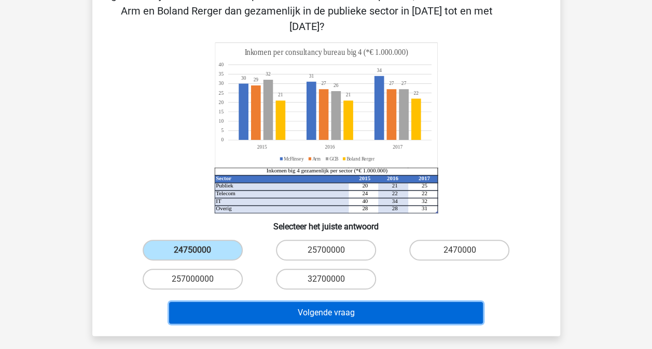
click at [318, 302] on button "Volgende vraag" at bounding box center [326, 313] width 314 height 22
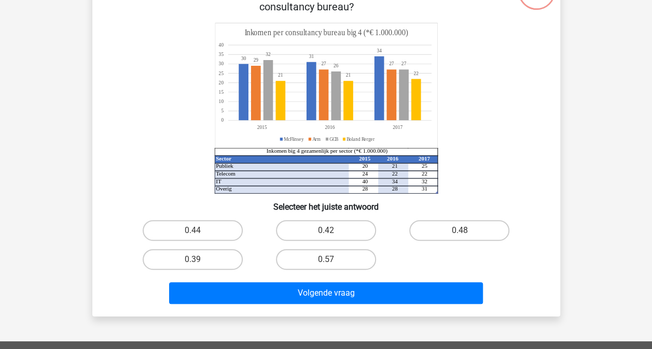
scroll to position [104, 0]
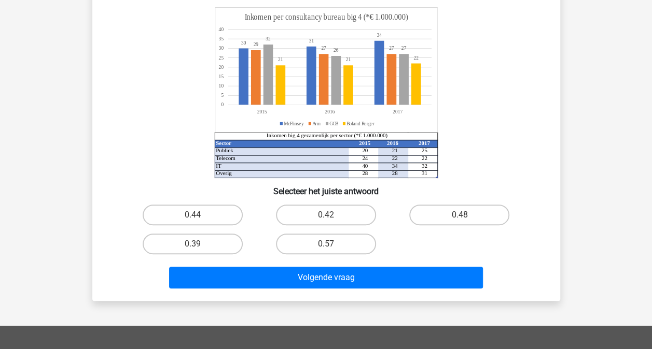
click at [463, 207] on label "0.48" at bounding box center [459, 215] width 100 height 21
click at [463, 215] on input "0.48" at bounding box center [462, 218] width 7 height 7
radio input "true"
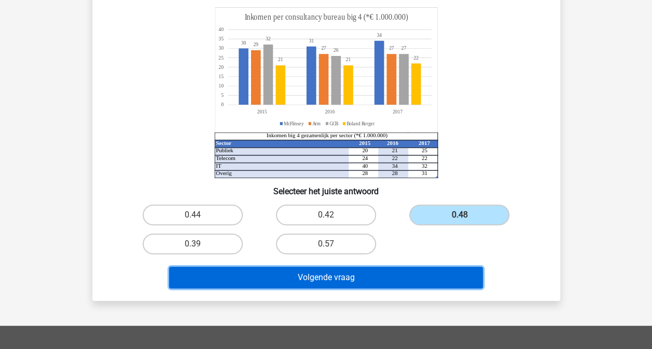
click at [397, 282] on button "Volgende vraag" at bounding box center [326, 278] width 314 height 22
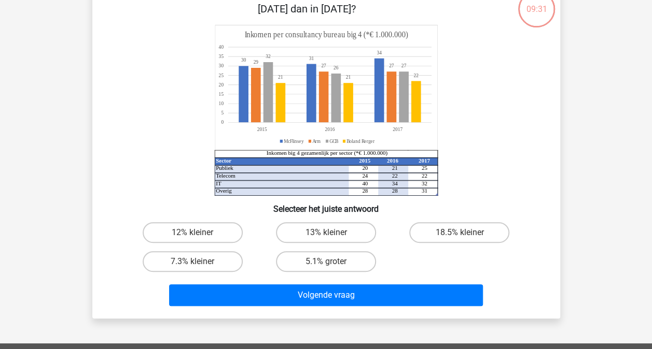
scroll to position [48, 0]
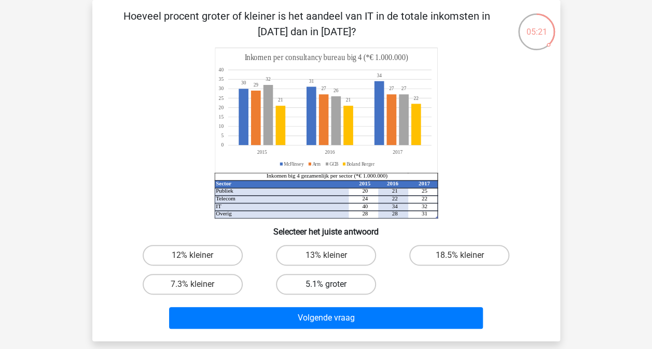
click at [322, 287] on label "5.1% groter" at bounding box center [326, 284] width 100 height 21
click at [326, 287] on input "5.1% groter" at bounding box center [329, 288] width 7 height 7
radio input "true"
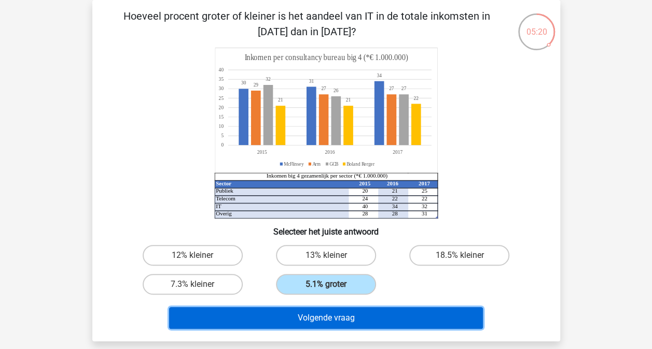
click at [387, 320] on button "Volgende vraag" at bounding box center [326, 318] width 314 height 22
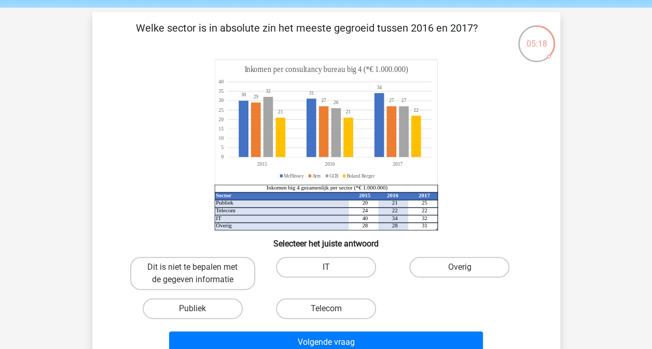
scroll to position [52, 0]
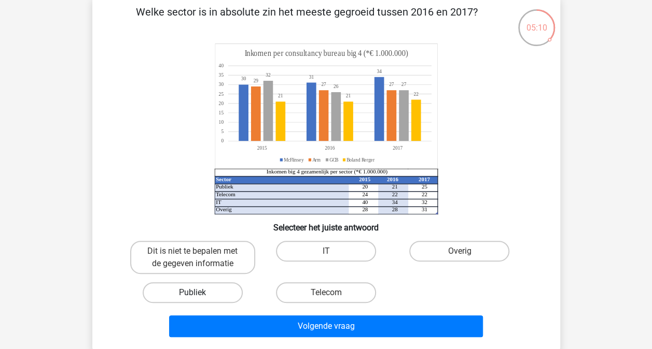
click at [198, 289] on label "Publiek" at bounding box center [193, 293] width 100 height 21
click at [198, 293] on input "Publiek" at bounding box center [195, 296] width 7 height 7
radio input "true"
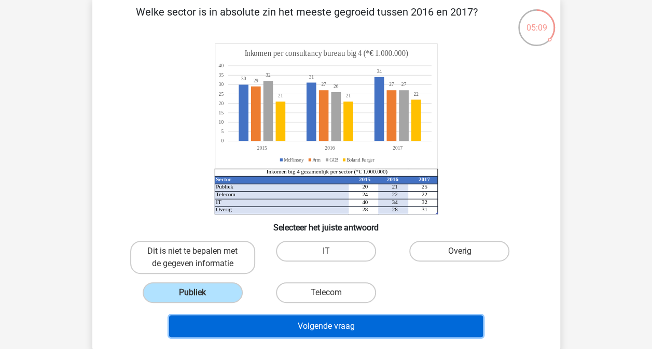
click at [325, 331] on button "Volgende vraag" at bounding box center [326, 327] width 314 height 22
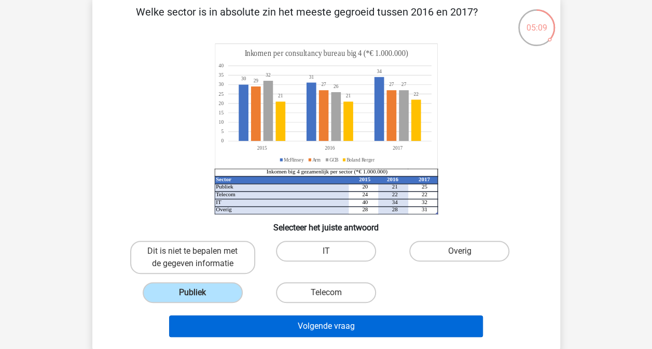
scroll to position [48, 0]
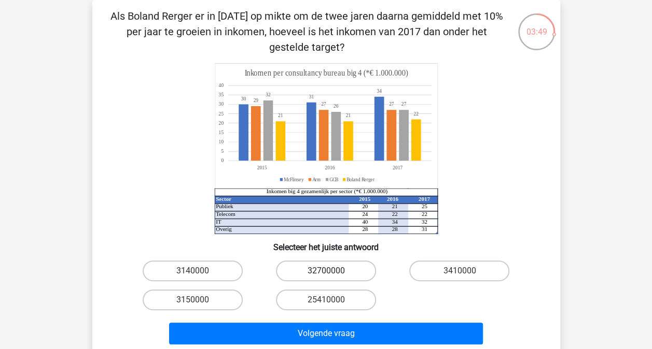
click at [320, 272] on label "32700000" at bounding box center [326, 271] width 100 height 21
click at [326, 272] on input "32700000" at bounding box center [329, 274] width 7 height 7
radio input "true"
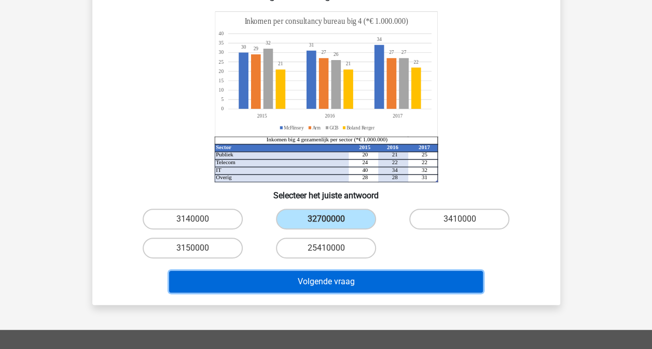
click at [381, 285] on button "Volgende vraag" at bounding box center [326, 282] width 314 height 22
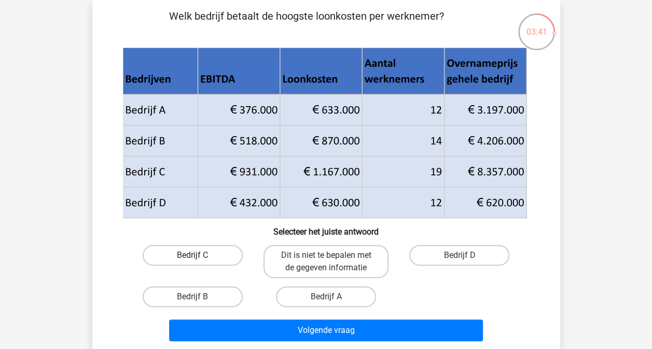
click at [192, 261] on label "Bedrijf C" at bounding box center [193, 255] width 100 height 21
click at [192, 261] on input "Bedrijf C" at bounding box center [195, 259] width 7 height 7
radio input "true"
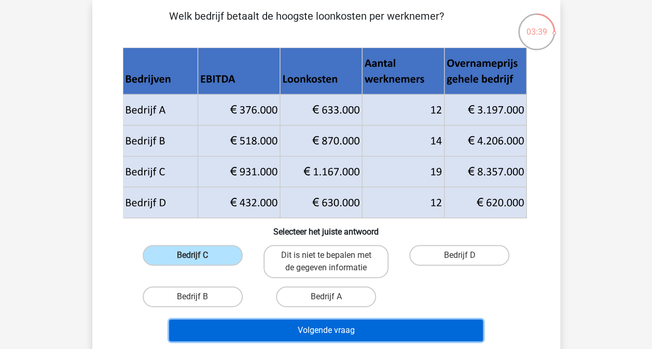
click at [380, 329] on button "Volgende vraag" at bounding box center [326, 331] width 314 height 22
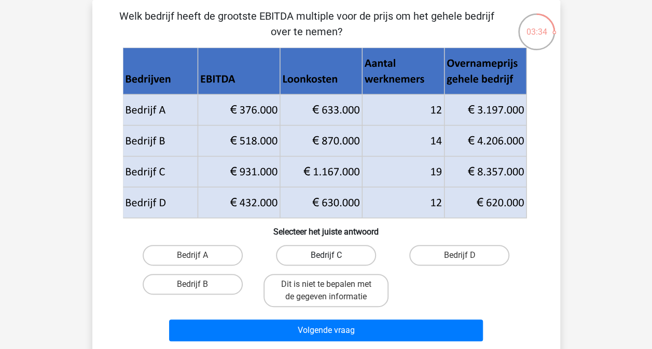
click at [339, 260] on label "Bedrijf C" at bounding box center [326, 255] width 100 height 21
click at [332, 260] on input "Bedrijf C" at bounding box center [329, 259] width 7 height 7
radio input "true"
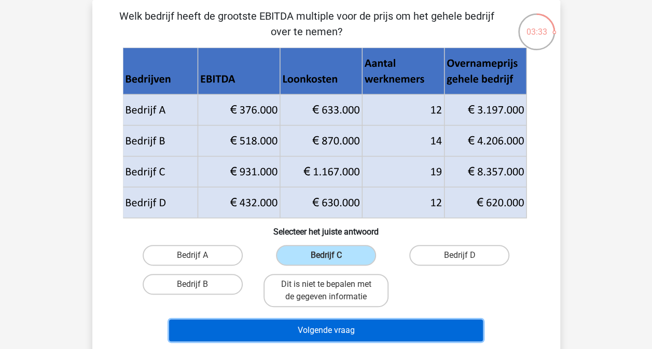
click at [398, 327] on button "Volgende vraag" at bounding box center [326, 331] width 314 height 22
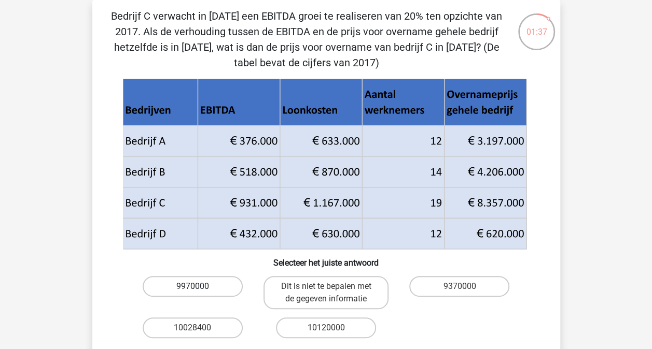
click at [184, 286] on label "9970000" at bounding box center [193, 286] width 100 height 21
click at [192, 287] on input "9970000" at bounding box center [195, 290] width 7 height 7
radio input "true"
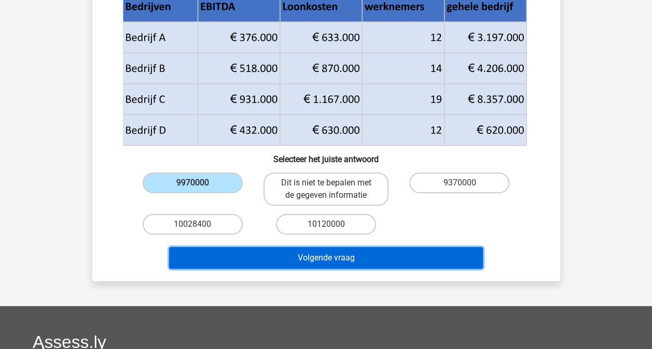
click at [298, 259] on button "Volgende vraag" at bounding box center [326, 258] width 314 height 22
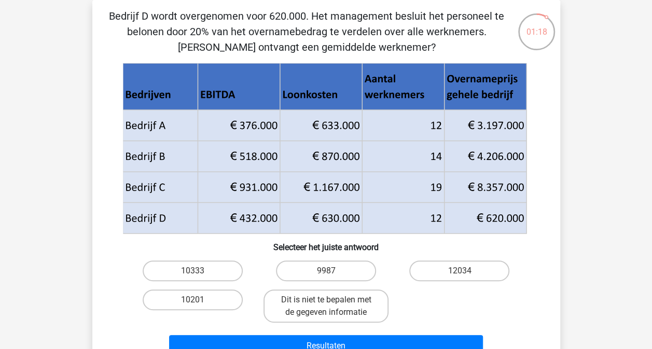
click at [196, 273] on input "10333" at bounding box center [195, 274] width 7 height 7
radio input "true"
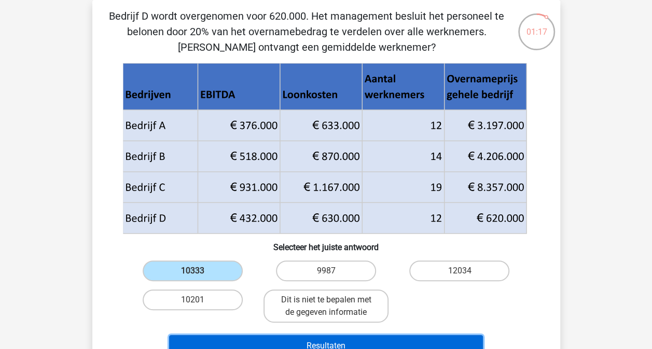
click at [405, 344] on button "Resultaten" at bounding box center [326, 346] width 314 height 22
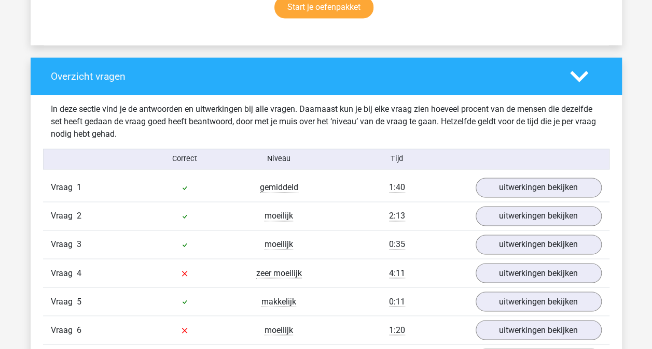
scroll to position [778, 0]
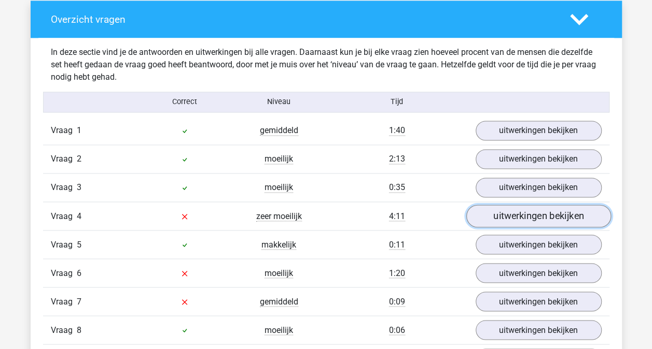
click at [509, 215] on link "uitwerkingen bekijken" at bounding box center [538, 216] width 145 height 23
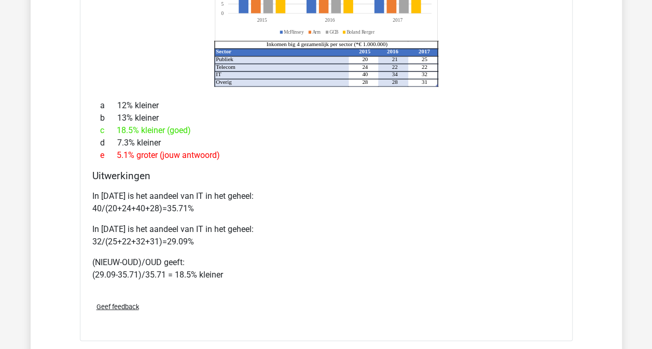
scroll to position [1141, 0]
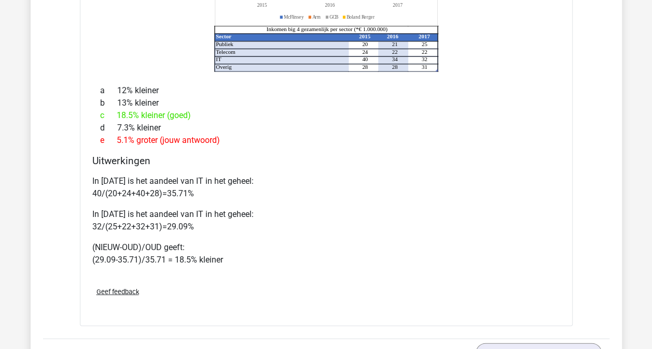
click at [423, 193] on p "In [DATE] is het aandeel van IT in het geheel: 40/(20+24+40+28)=35.71%" at bounding box center [326, 187] width 468 height 25
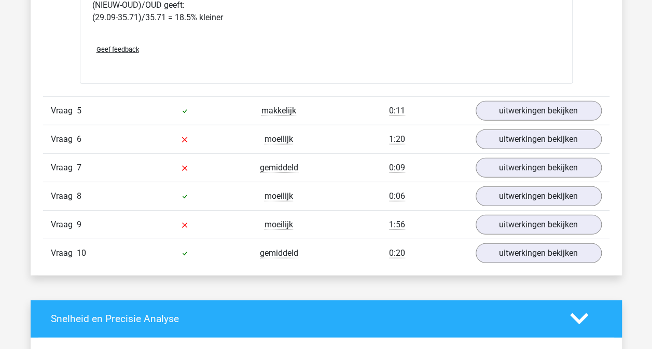
scroll to position [1400, 0]
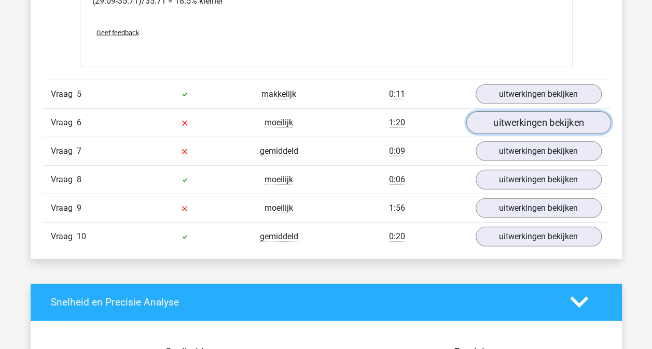
click at [523, 120] on link "uitwerkingen bekijken" at bounding box center [538, 122] width 145 height 23
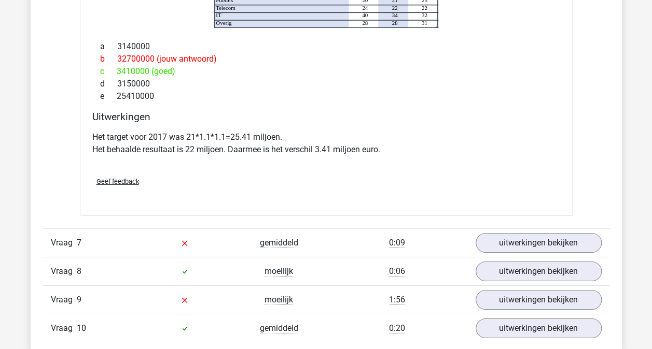
scroll to position [1763, 0]
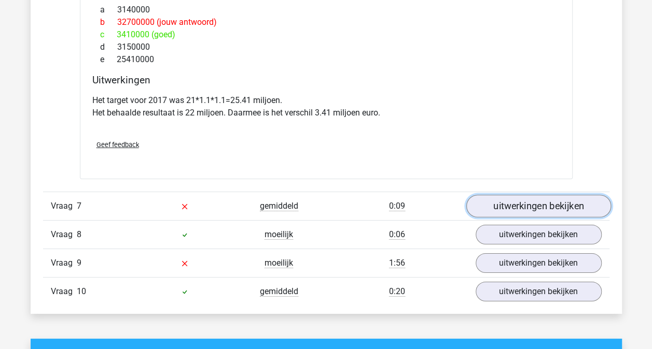
click at [515, 198] on link "uitwerkingen bekijken" at bounding box center [538, 206] width 145 height 23
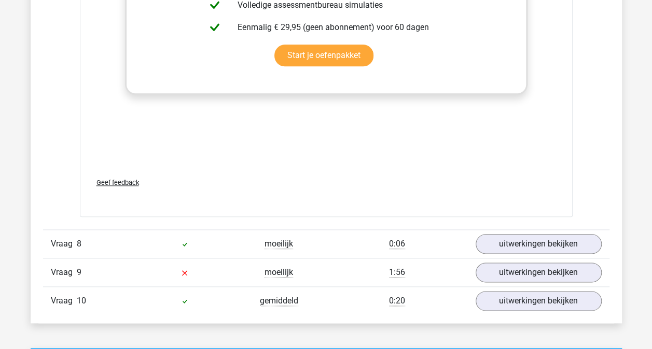
scroll to position [2489, 0]
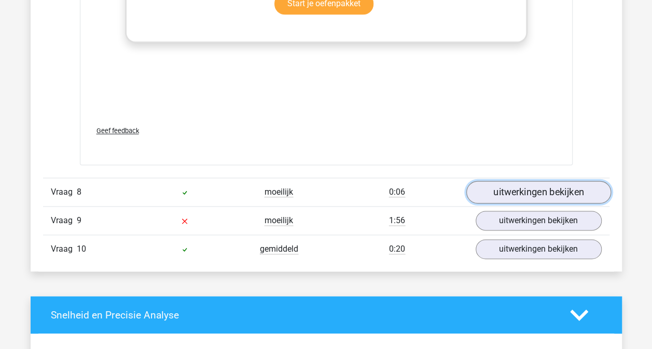
click at [509, 181] on link "uitwerkingen bekijken" at bounding box center [538, 192] width 145 height 23
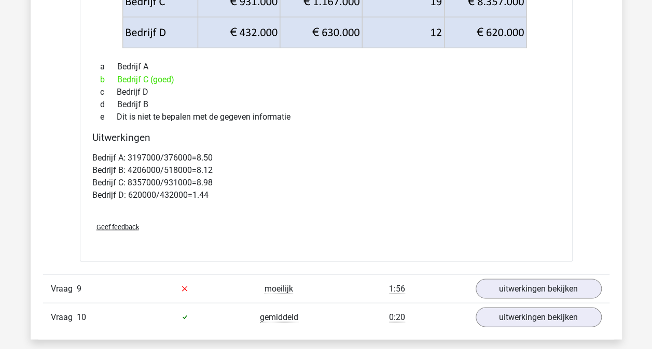
scroll to position [3007, 0]
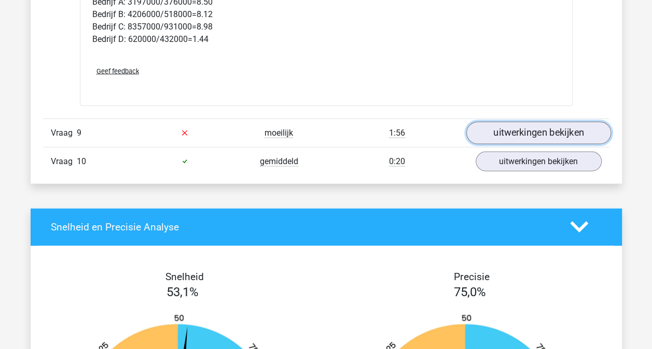
click at [515, 125] on link "uitwerkingen bekijken" at bounding box center [538, 133] width 145 height 23
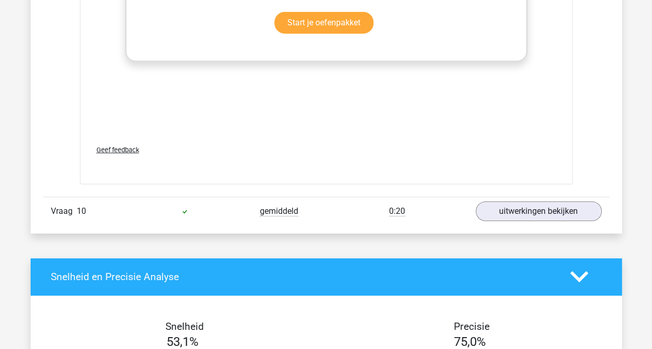
scroll to position [3681, 0]
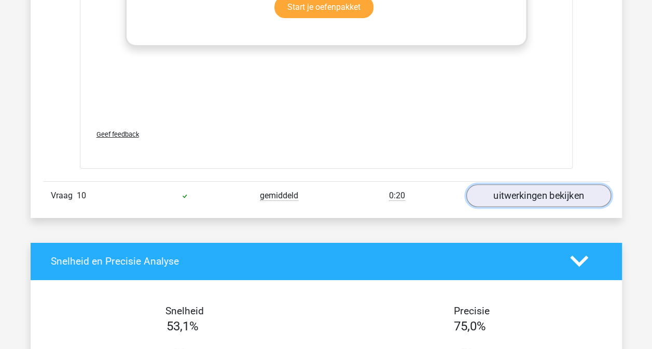
click at [550, 185] on link "uitwerkingen bekijken" at bounding box center [538, 196] width 145 height 23
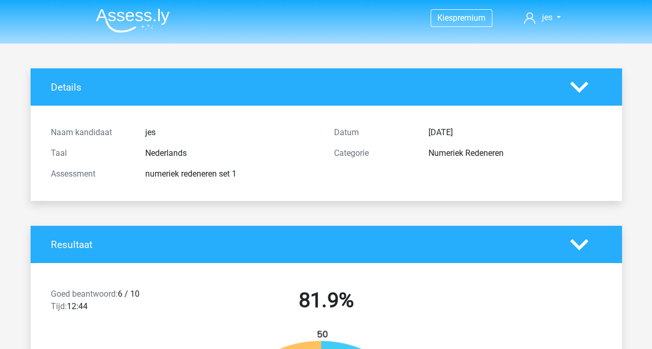
scroll to position [0, 0]
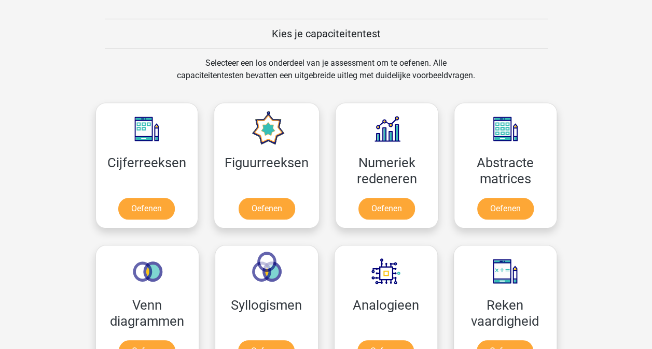
scroll to position [415, 0]
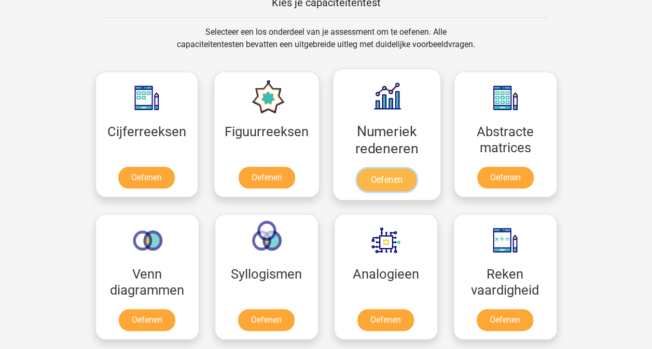
click at [393, 168] on link "Oefenen" at bounding box center [386, 179] width 59 height 23
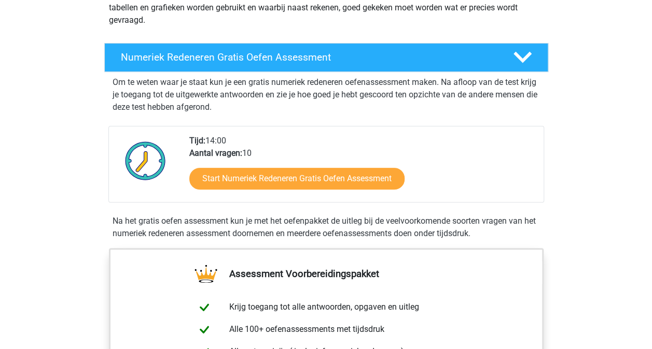
scroll to position [207, 0]
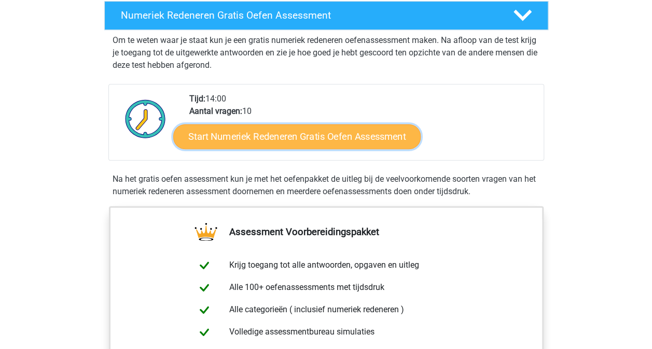
click at [285, 143] on link "Start Numeriek Redeneren Gratis Oefen Assessment" at bounding box center [296, 136] width 247 height 25
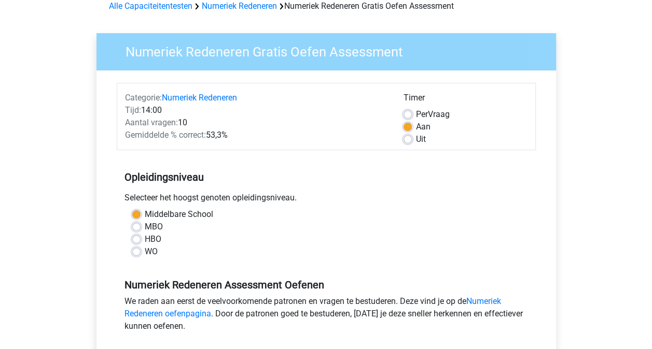
scroll to position [104, 0]
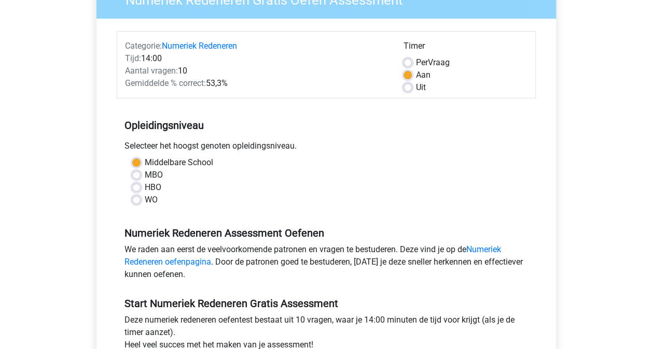
click at [145, 194] on label "WO" at bounding box center [151, 200] width 13 height 12
click at [141, 194] on input "WO" at bounding box center [136, 199] width 8 height 10
radio input "true"
click at [145, 187] on label "HBO" at bounding box center [153, 187] width 17 height 12
click at [141, 187] on input "HBO" at bounding box center [136, 186] width 8 height 10
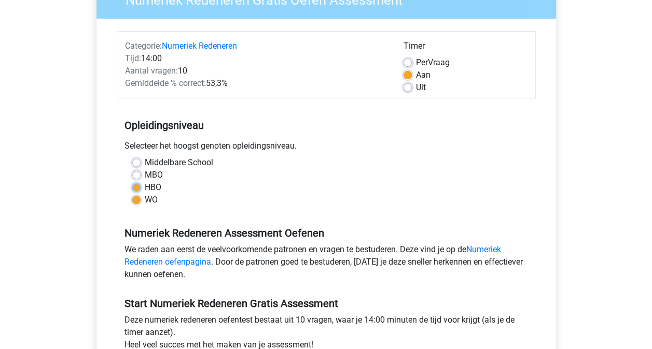
radio input "true"
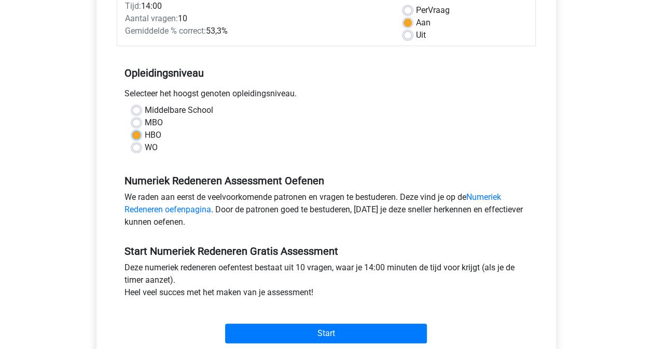
scroll to position [207, 0]
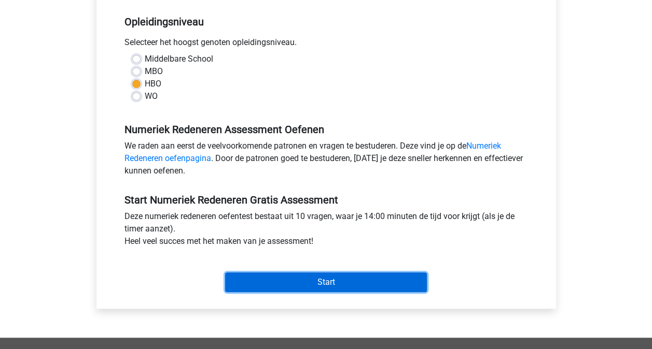
click at [302, 282] on input "Start" at bounding box center [326, 283] width 202 height 20
